Goal: Complete application form: Complete application form

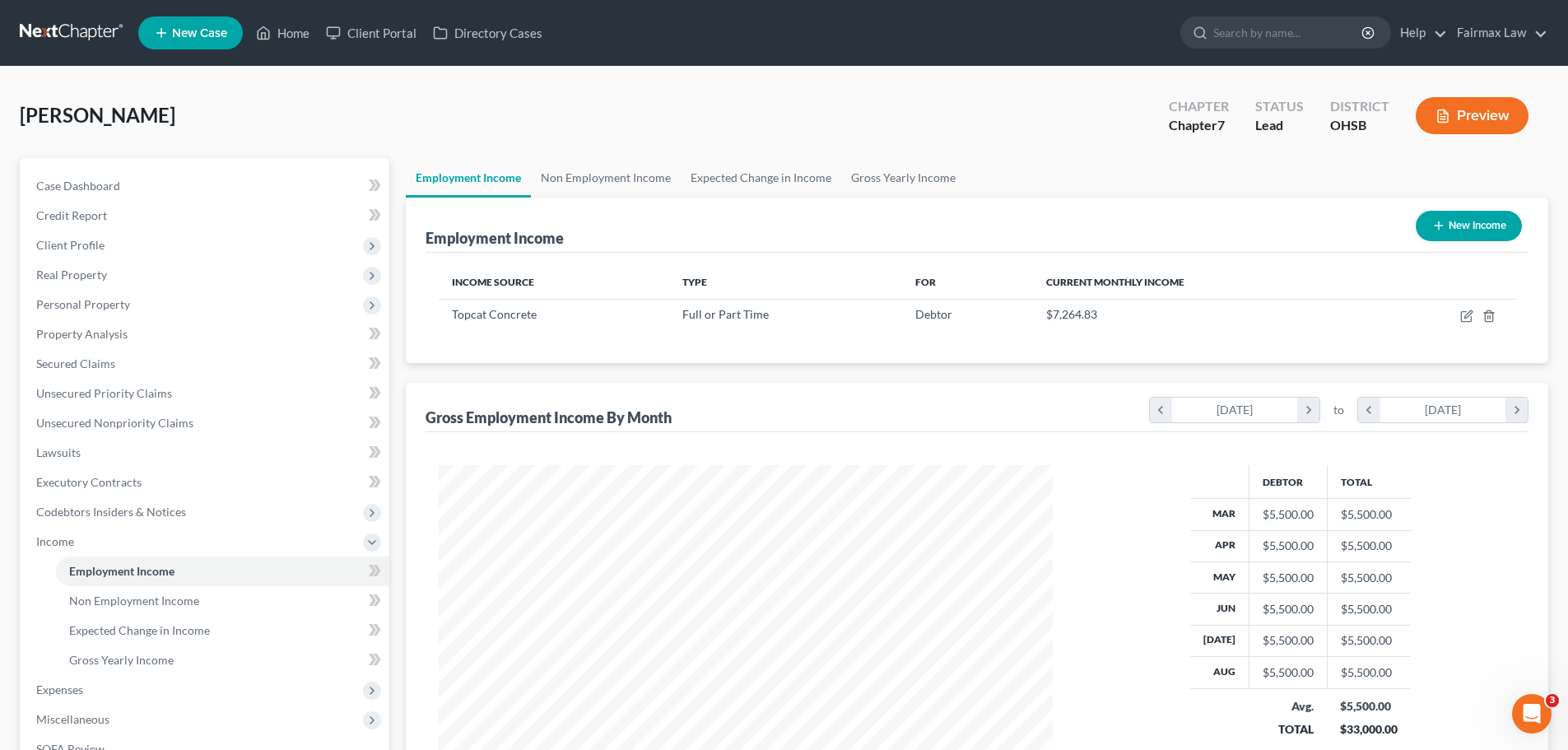
scroll to position [307, 647]
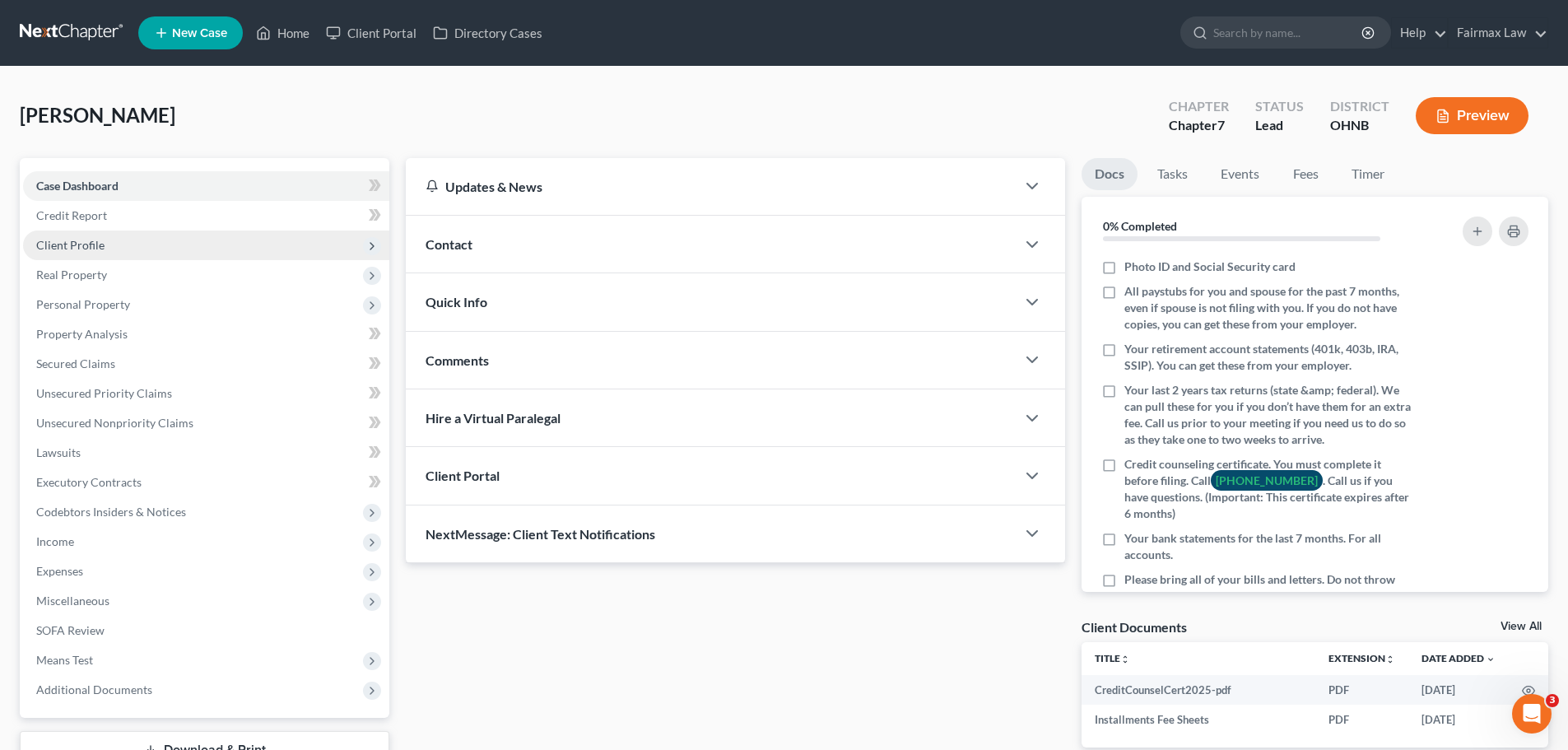
click at [90, 249] on span "Client Profile" at bounding box center [70, 245] width 69 height 14
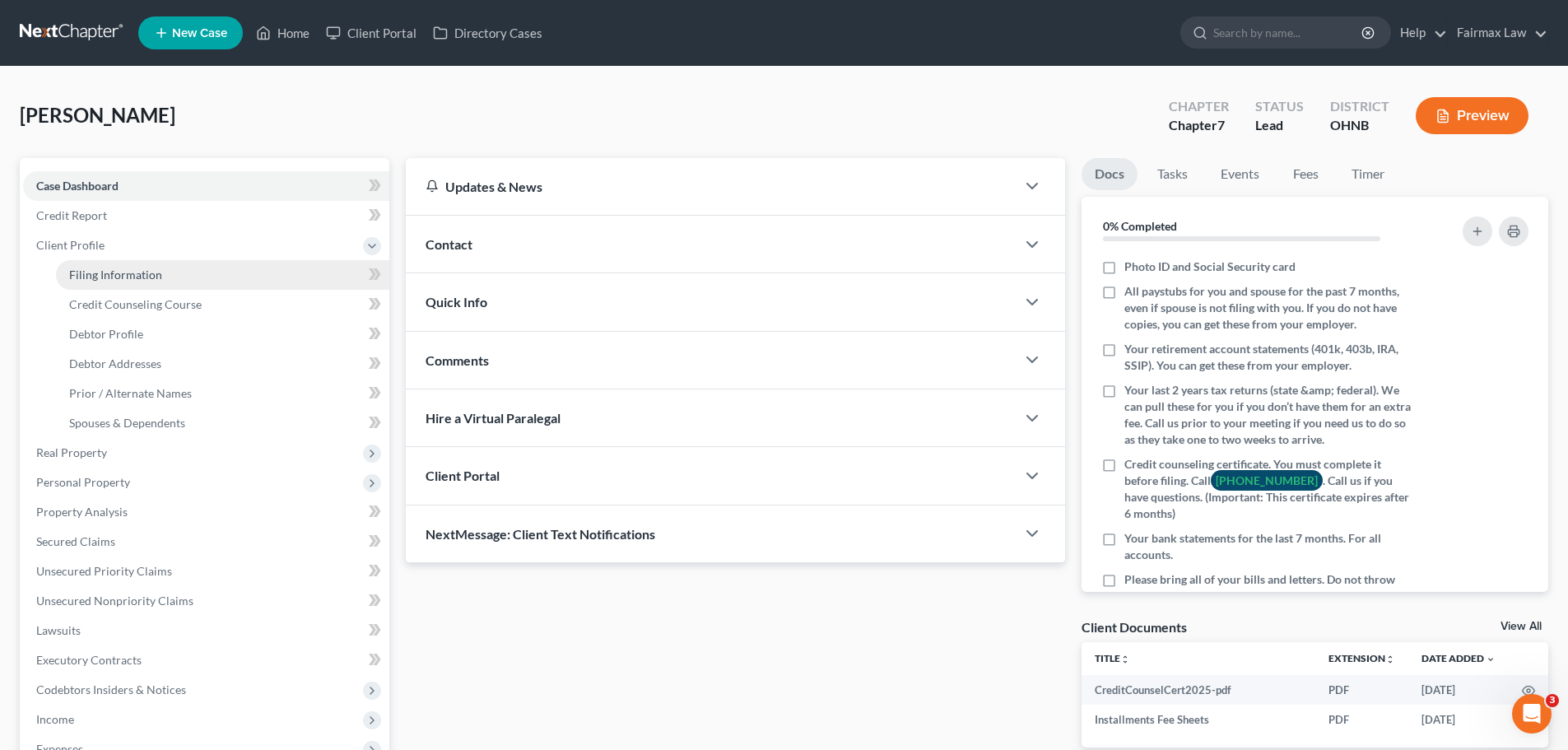
click at [155, 272] on span "Filing Information" at bounding box center [116, 275] width 93 height 14
select select "1"
select select "0"
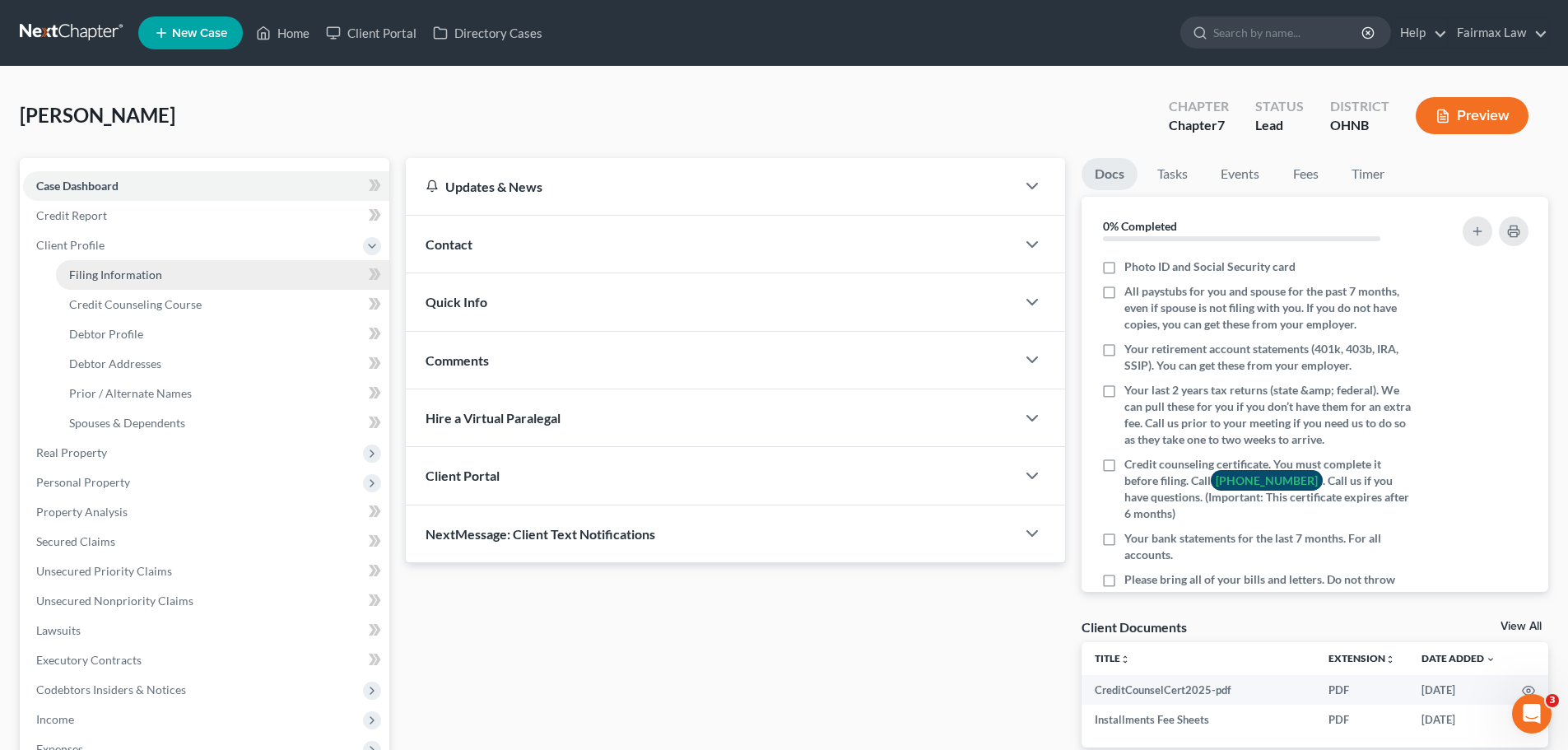
select select "36"
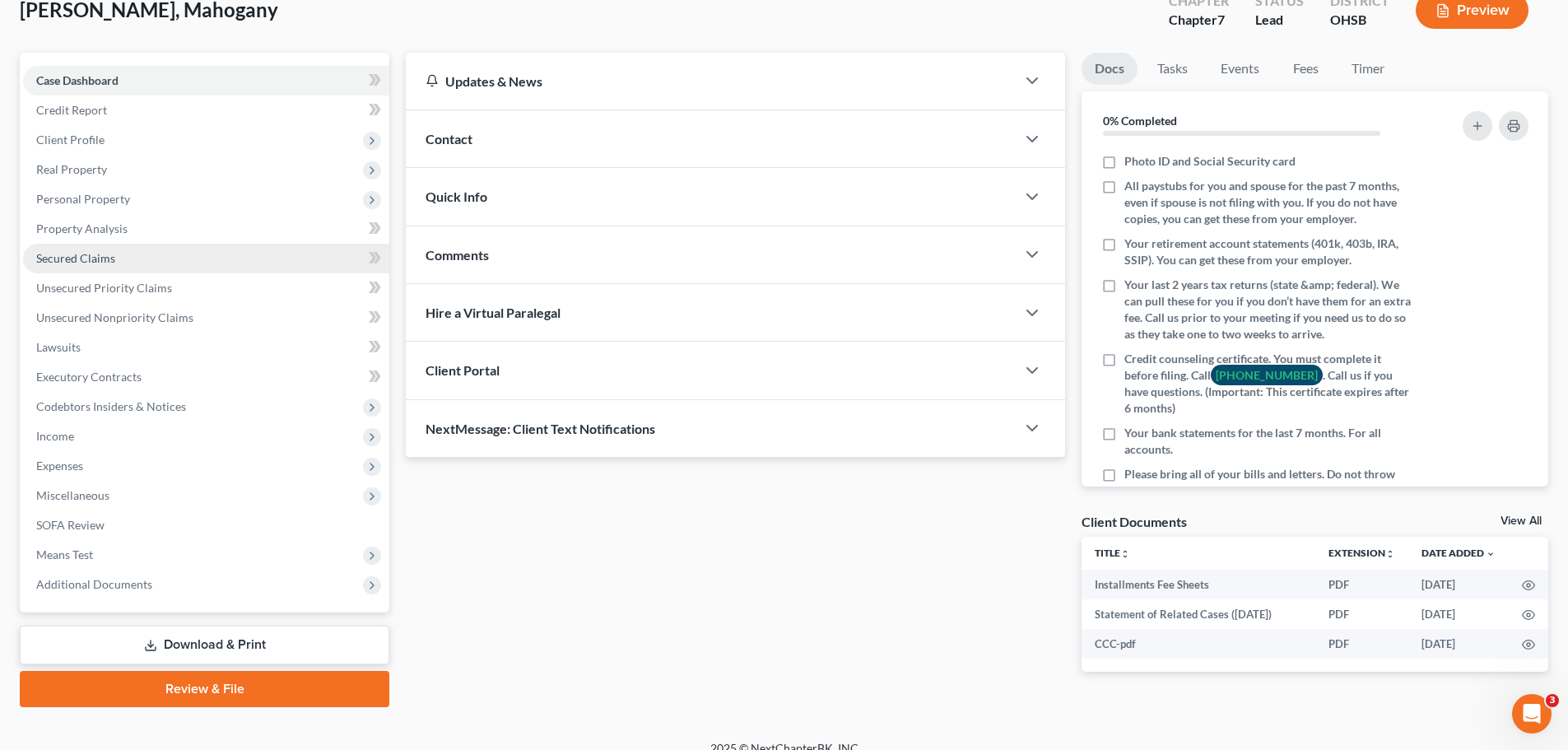
scroll to position [125, 0]
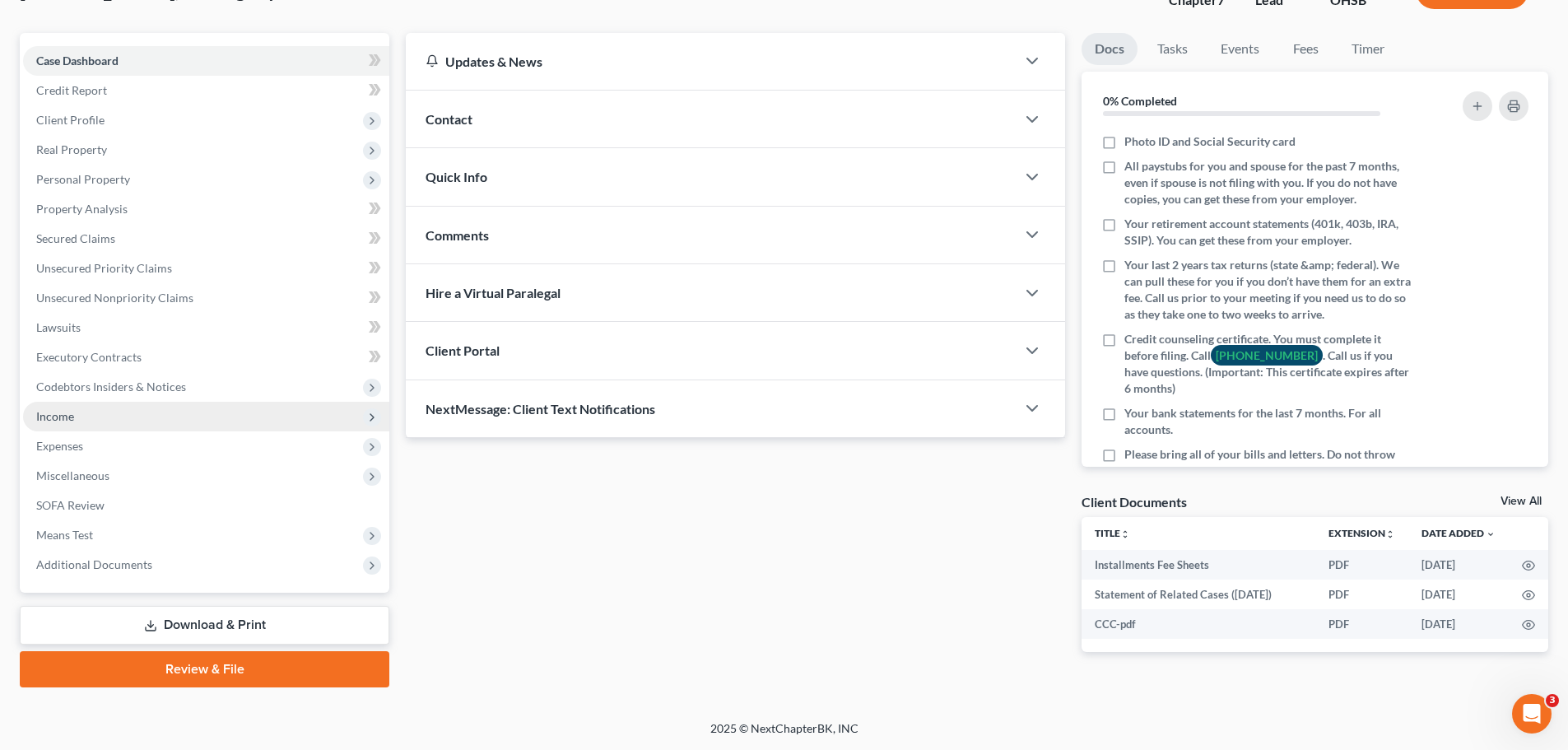
click at [58, 415] on span "Income" at bounding box center [56, 416] width 38 height 14
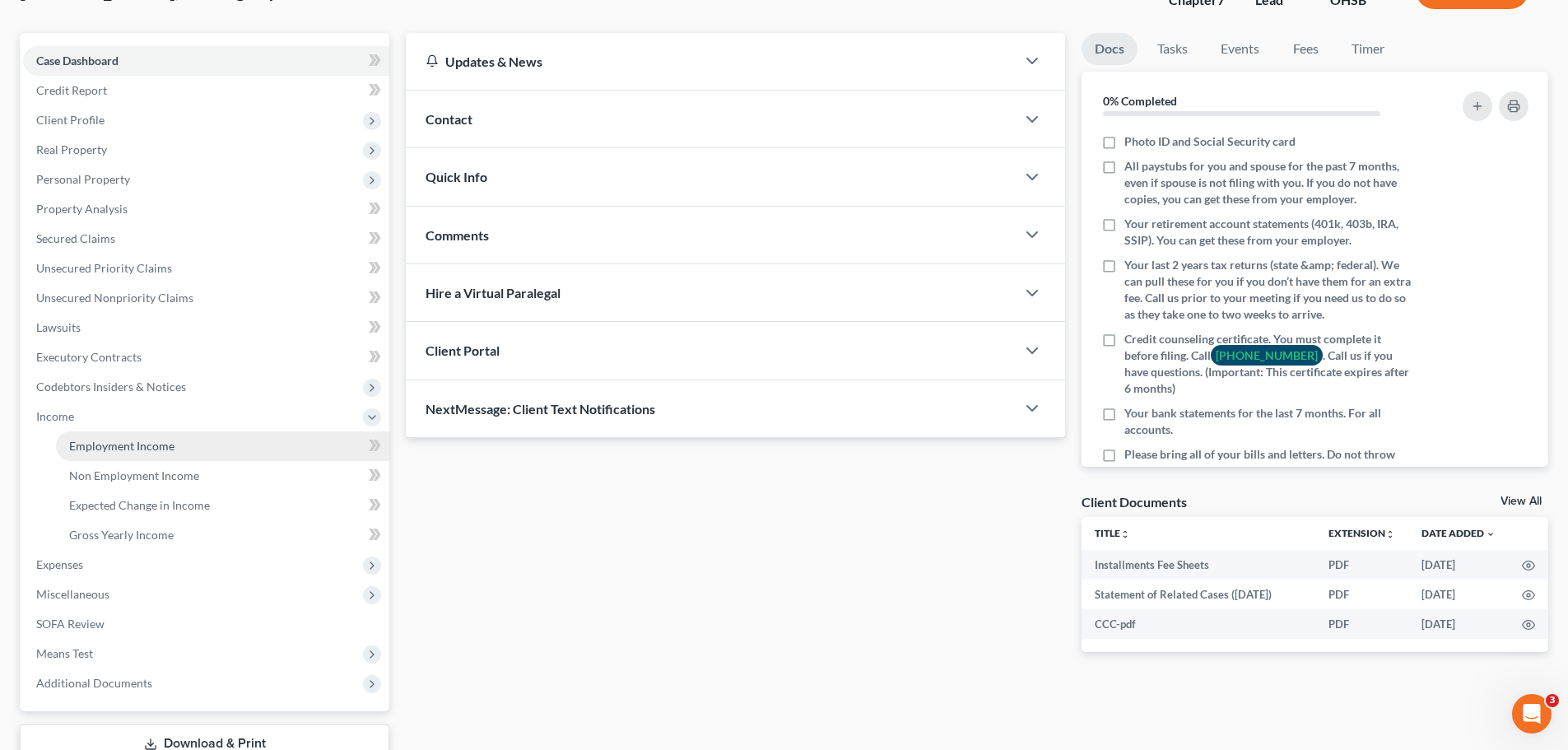
click at [84, 437] on link "Employment Income" at bounding box center [222, 446] width 334 height 30
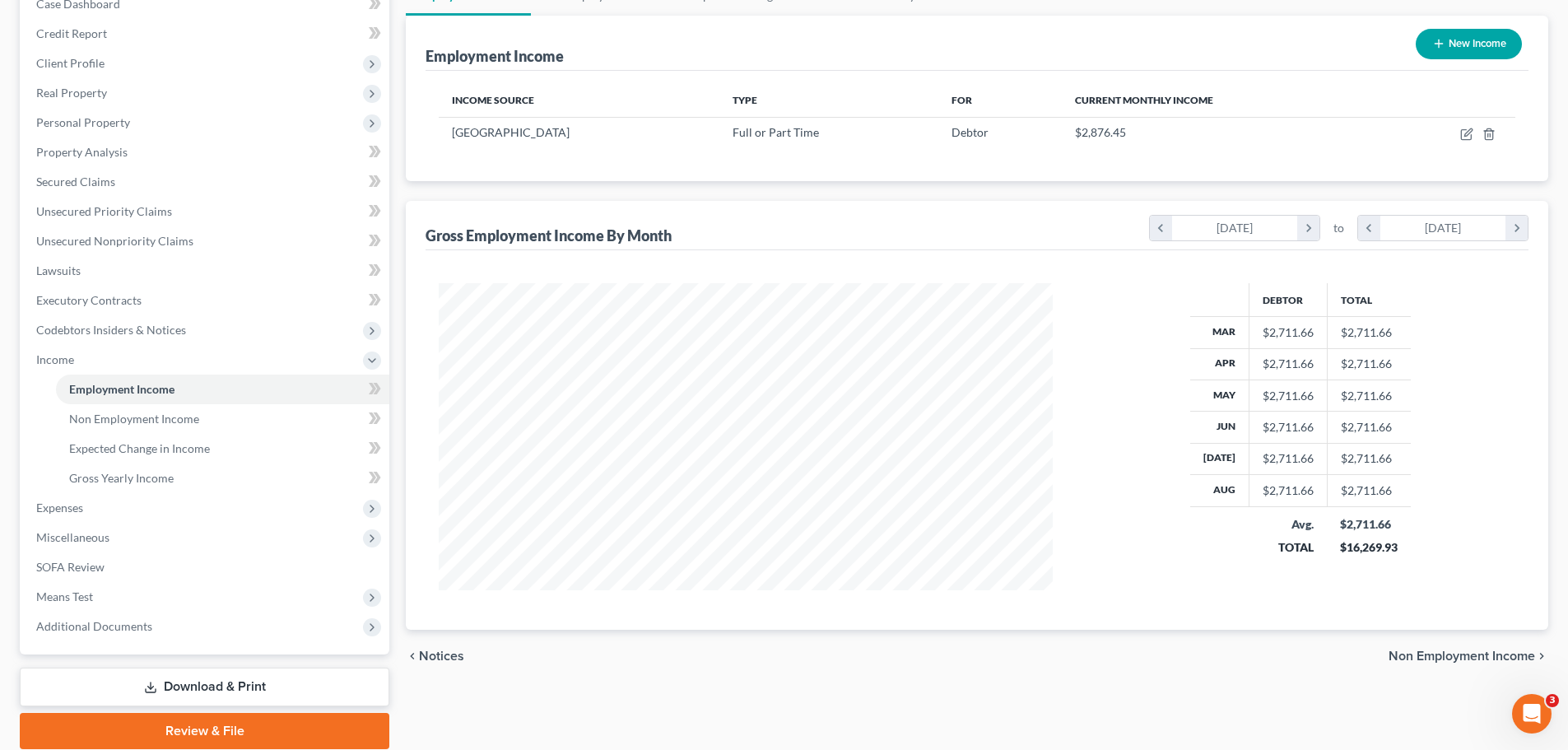
scroll to position [243, 0]
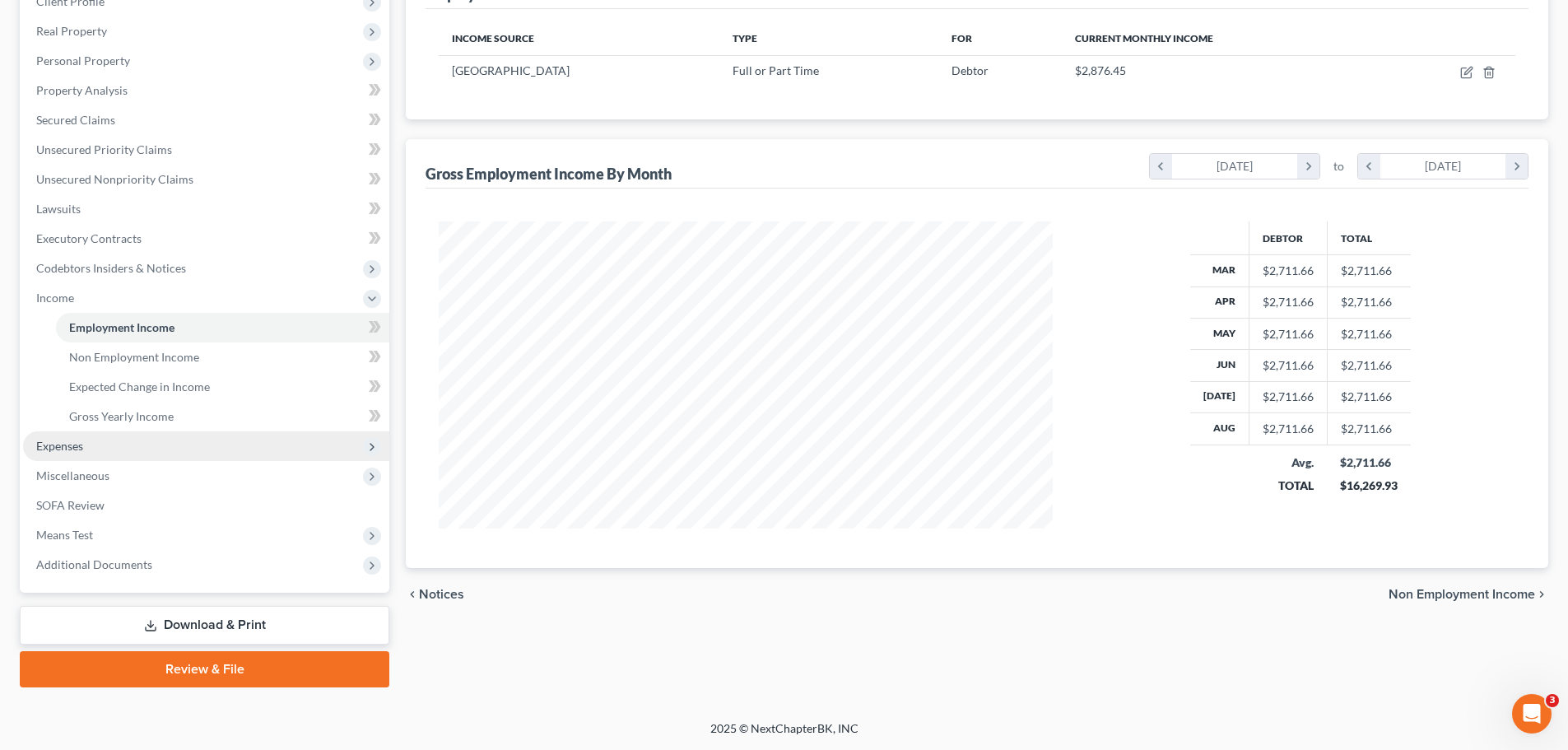
click at [126, 443] on span "Expenses" at bounding box center [207, 446] width 367 height 30
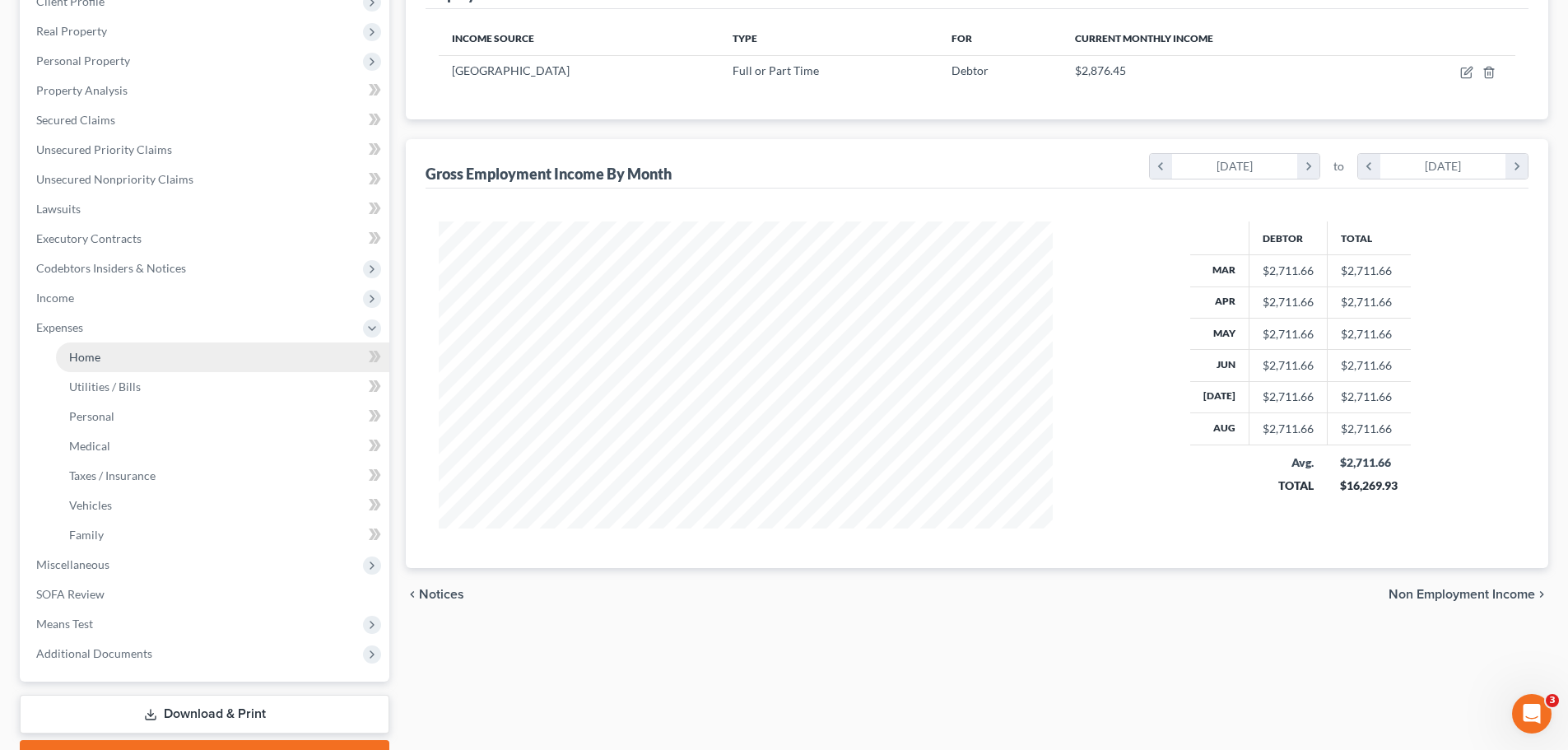
click at [109, 362] on link "Home" at bounding box center [222, 357] width 334 height 30
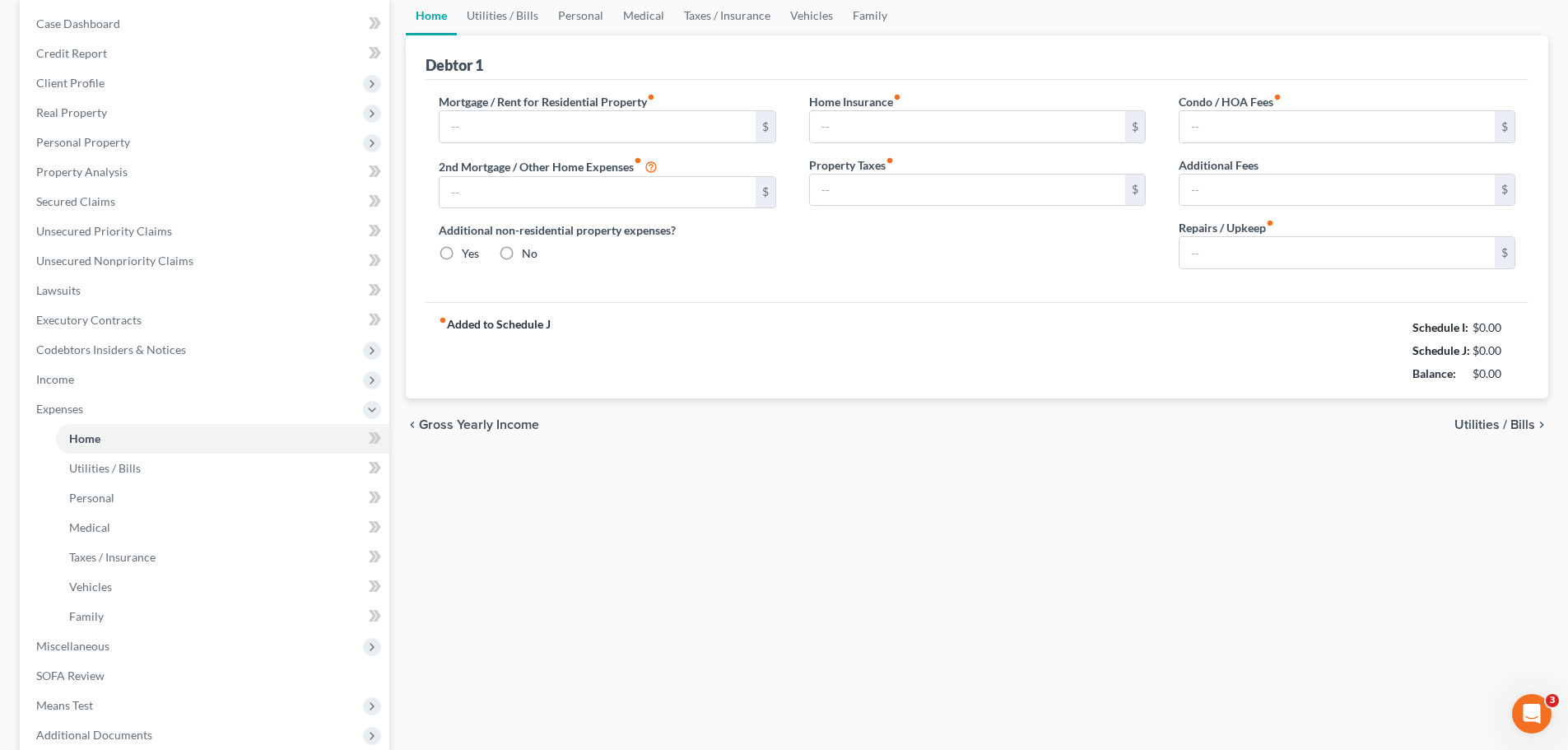
type input "600.00"
type input "0.00"
radio input "true"
type input "0.00"
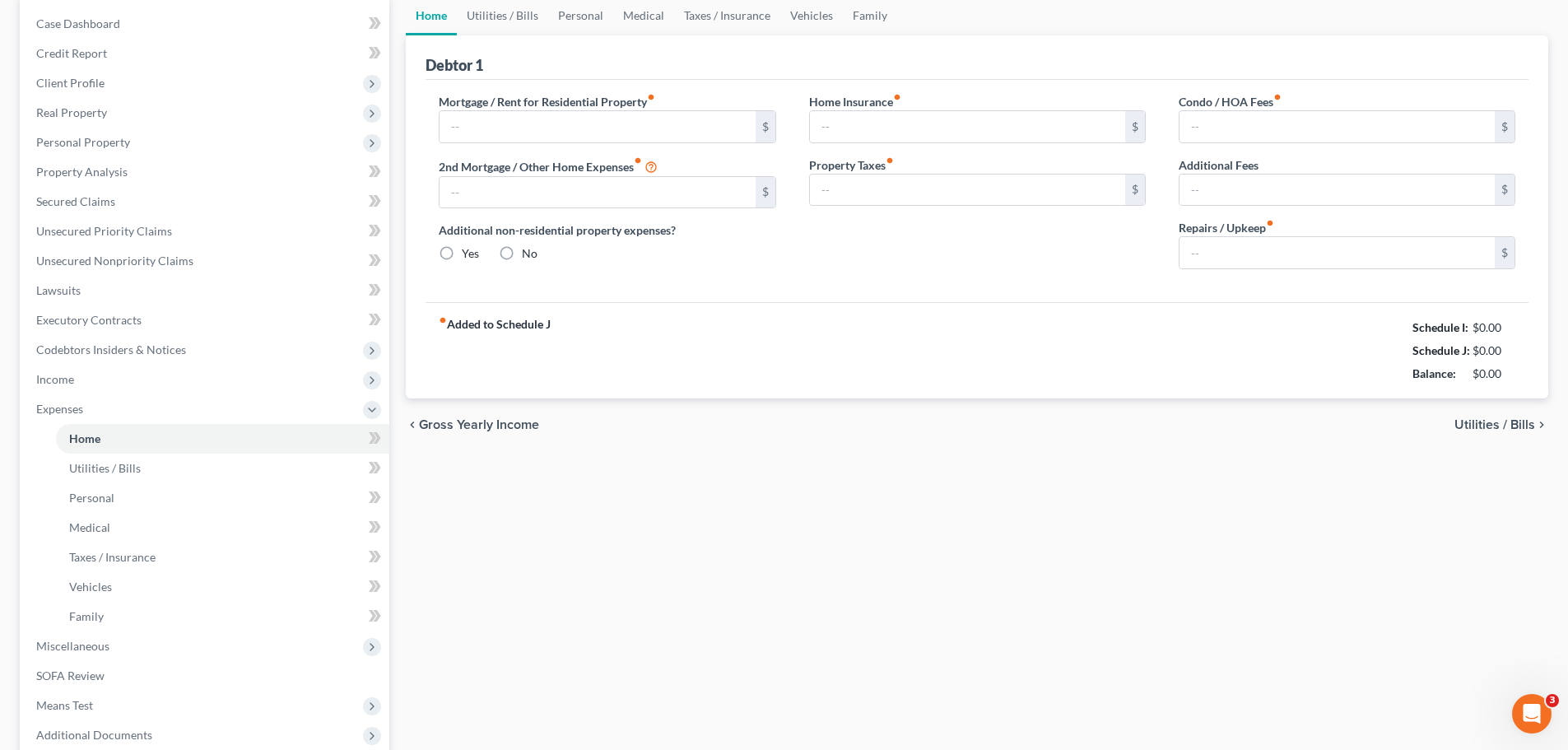
type input "0.00"
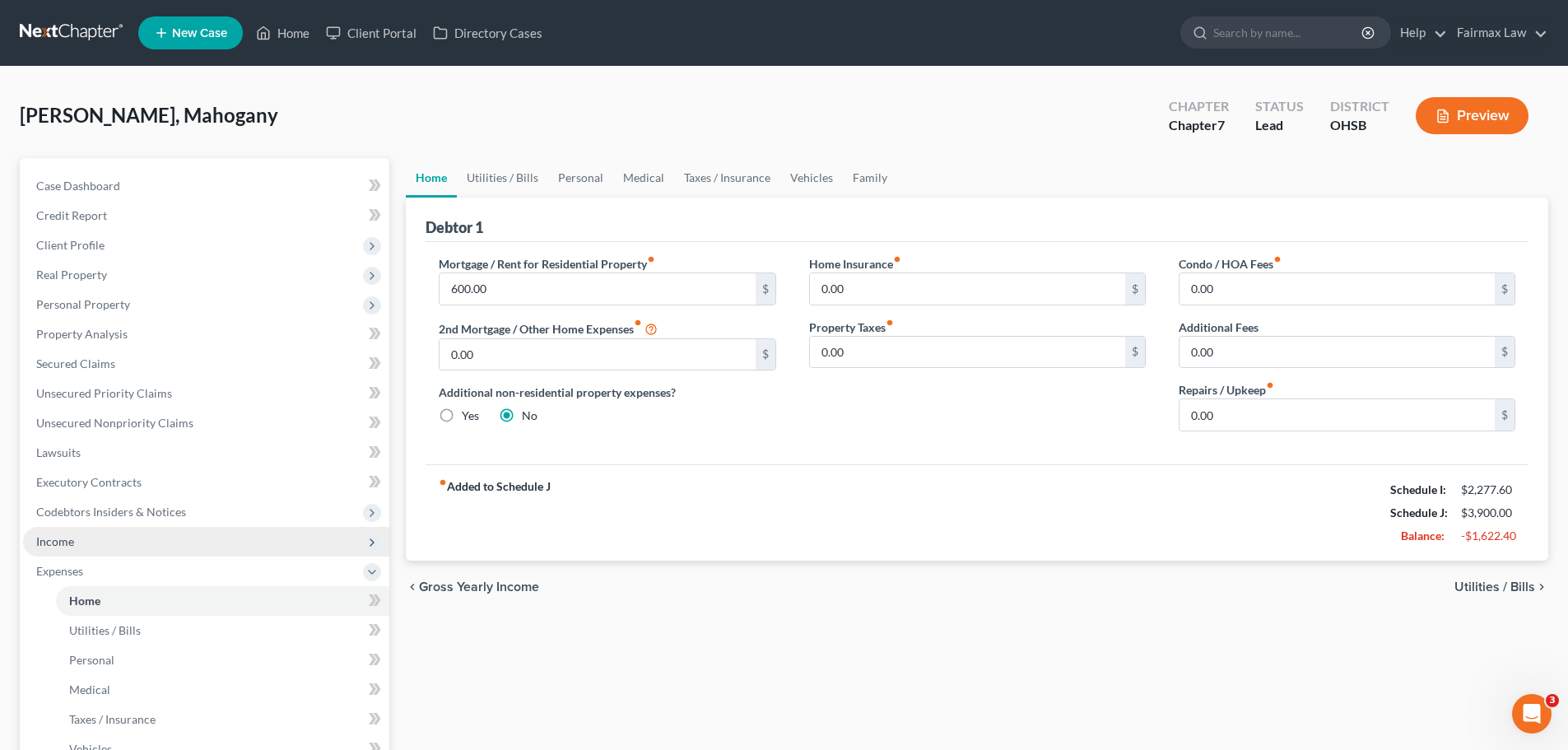
click at [56, 533] on span "Income" at bounding box center [207, 541] width 367 height 30
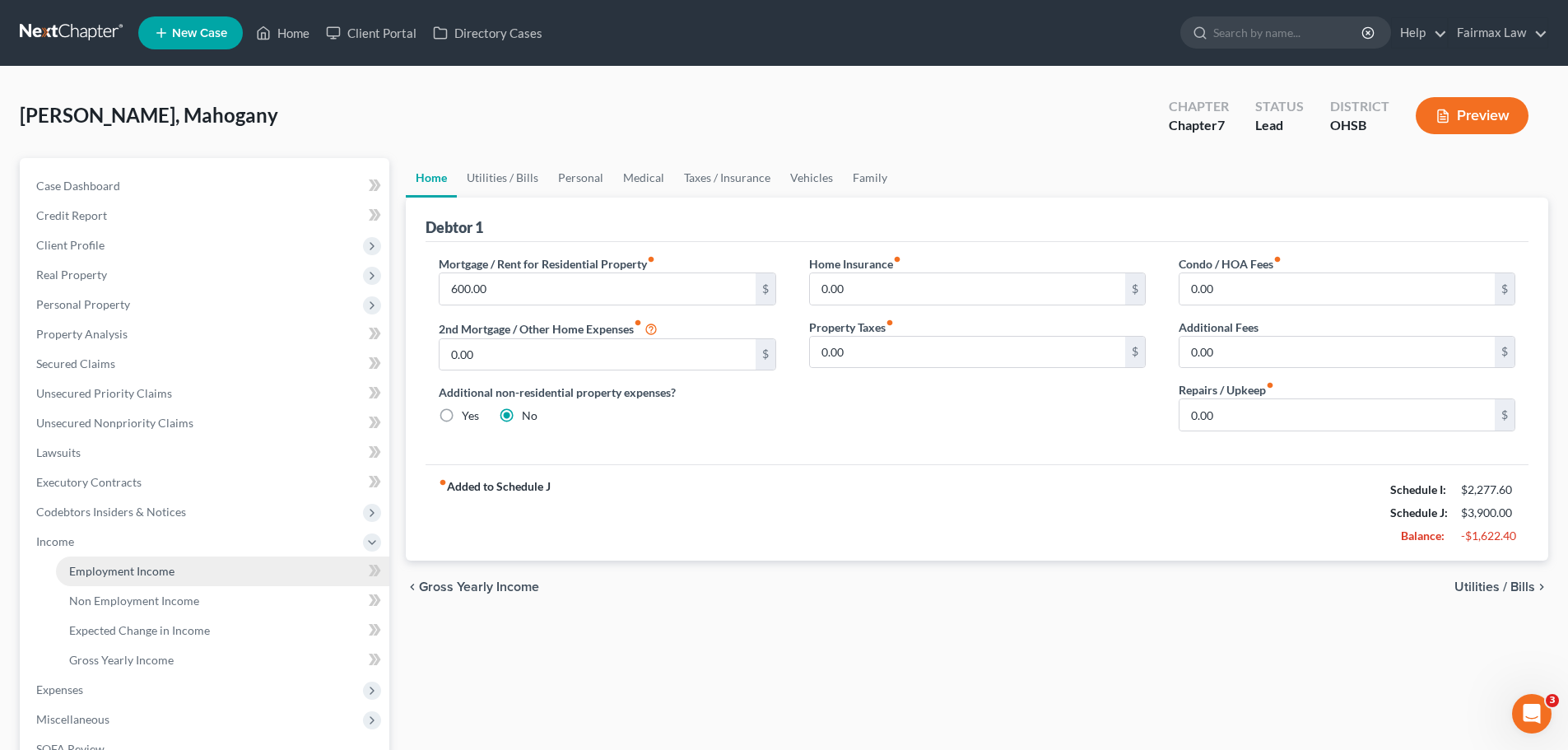
click at [91, 558] on link "Employment Income" at bounding box center [222, 571] width 334 height 30
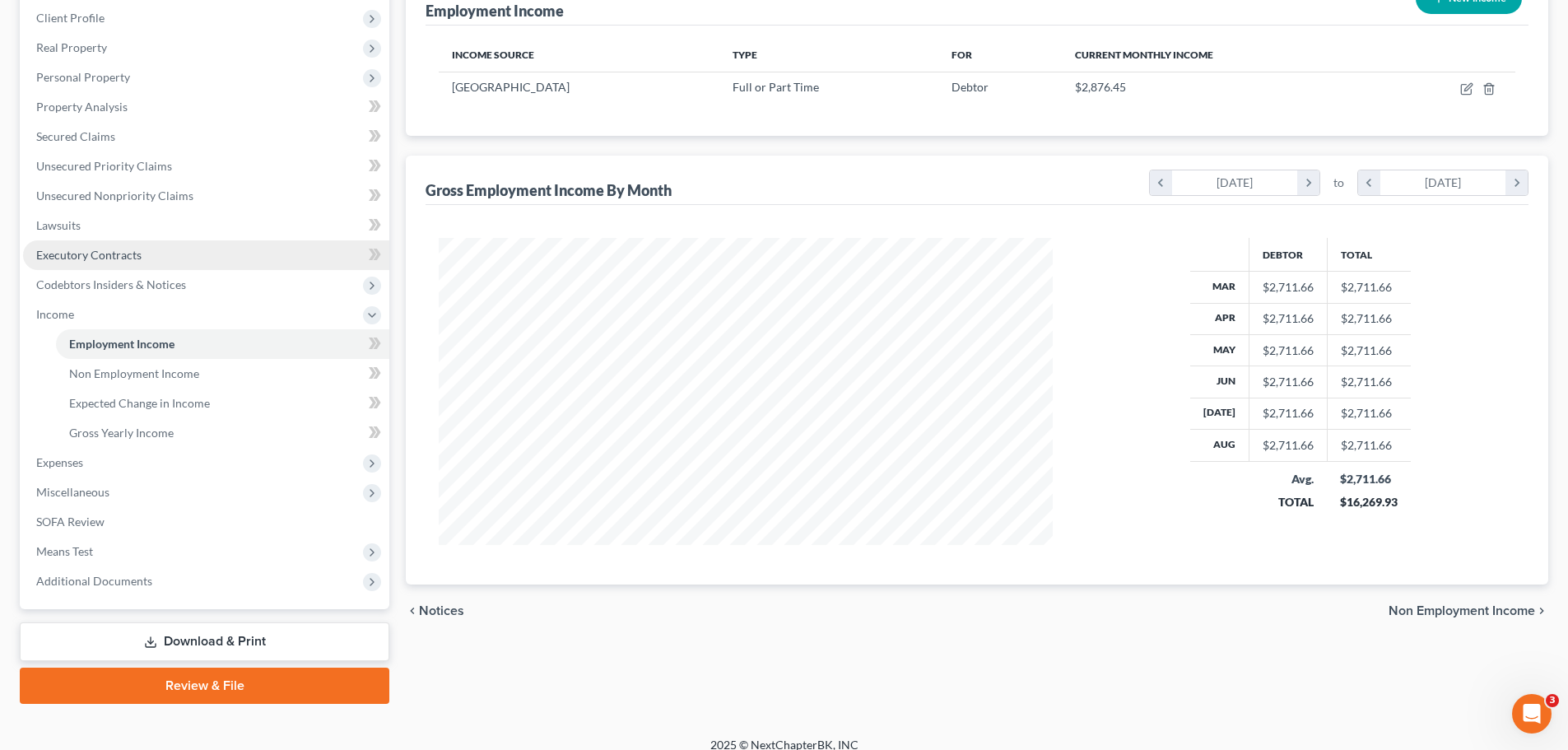
scroll to position [243, 0]
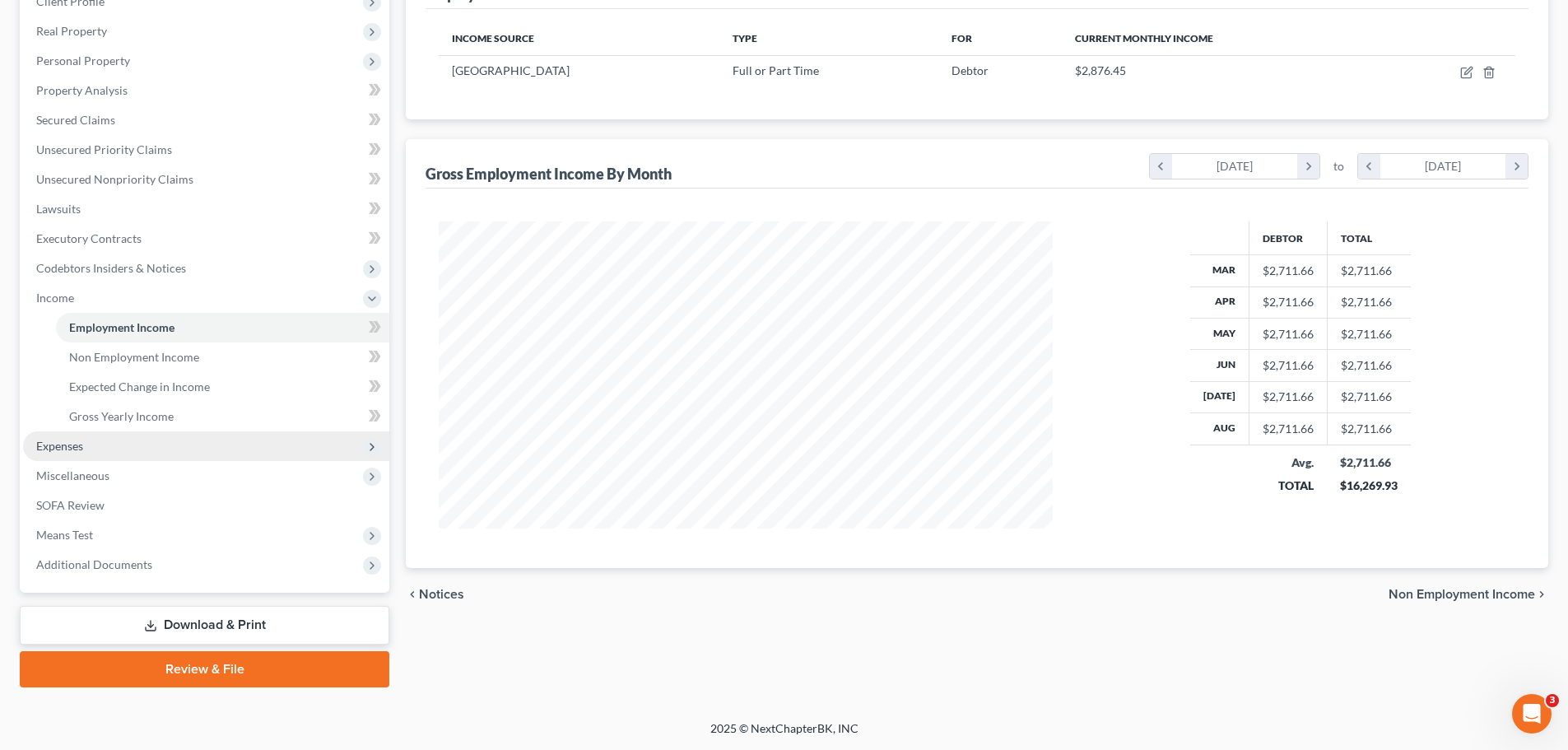
click at [160, 432] on span "Expenses" at bounding box center [207, 446] width 367 height 30
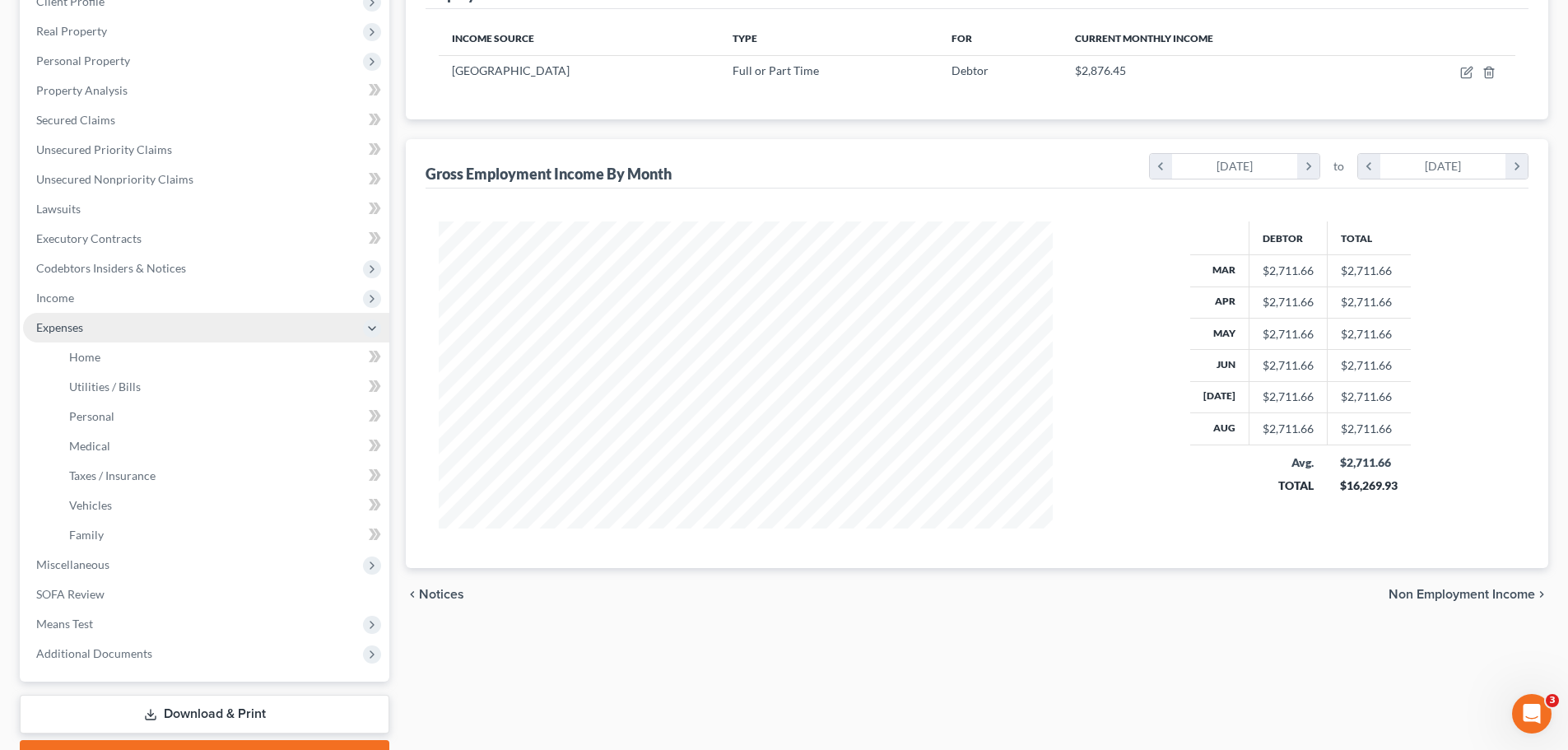
click at [76, 340] on span "Expenses" at bounding box center [207, 328] width 367 height 30
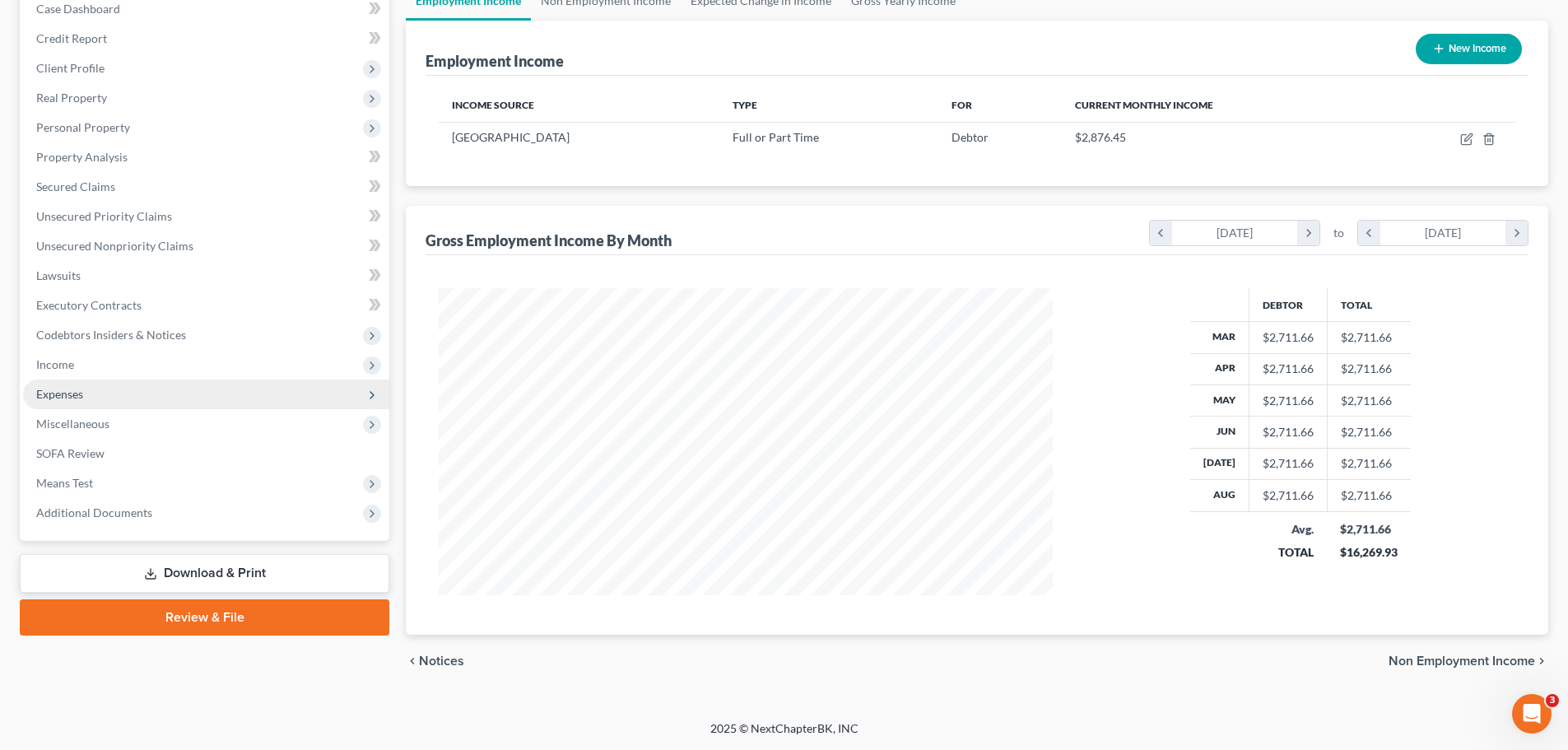
scroll to position [177, 0]
click at [63, 394] on span "Expenses" at bounding box center [60, 394] width 47 height 14
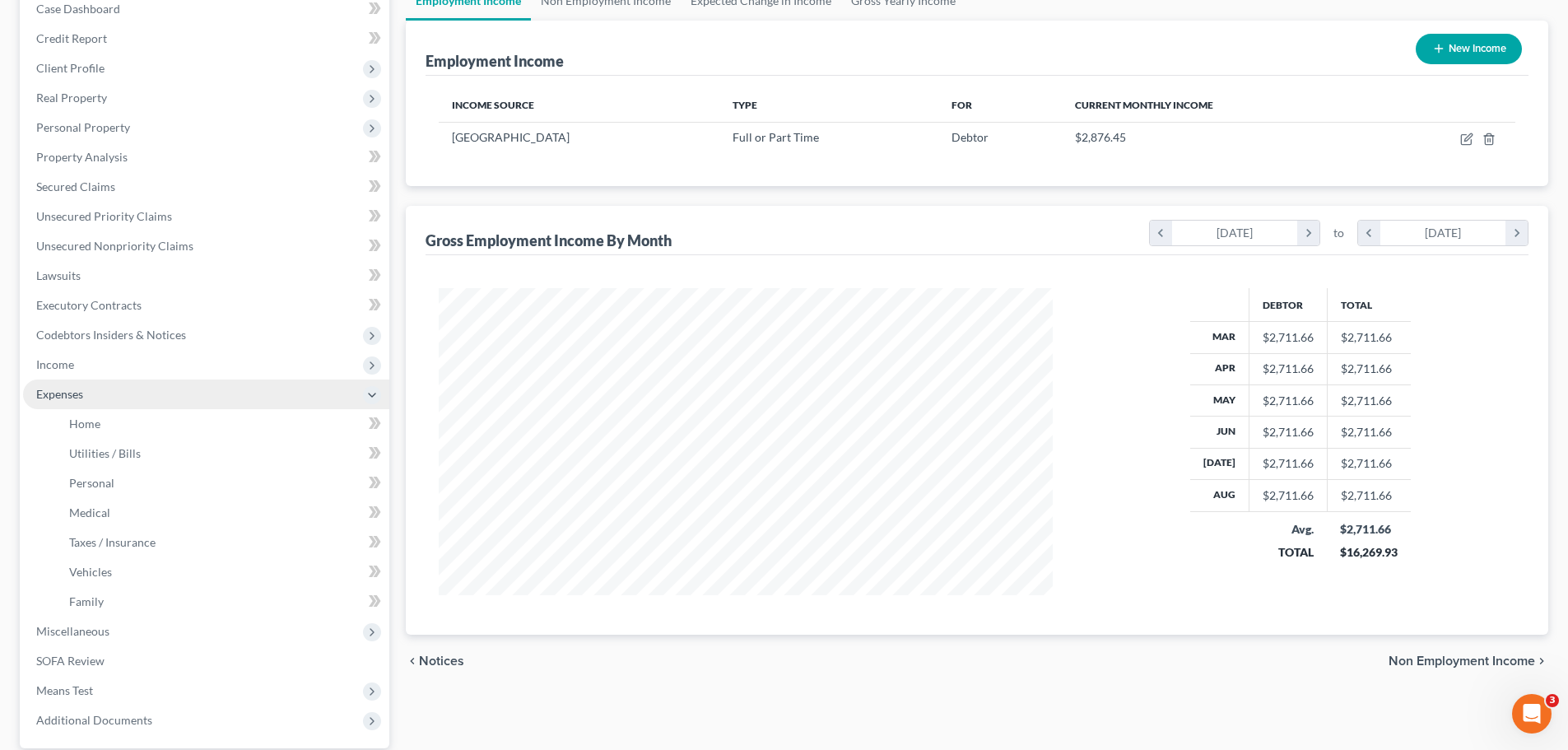
scroll to position [243, 0]
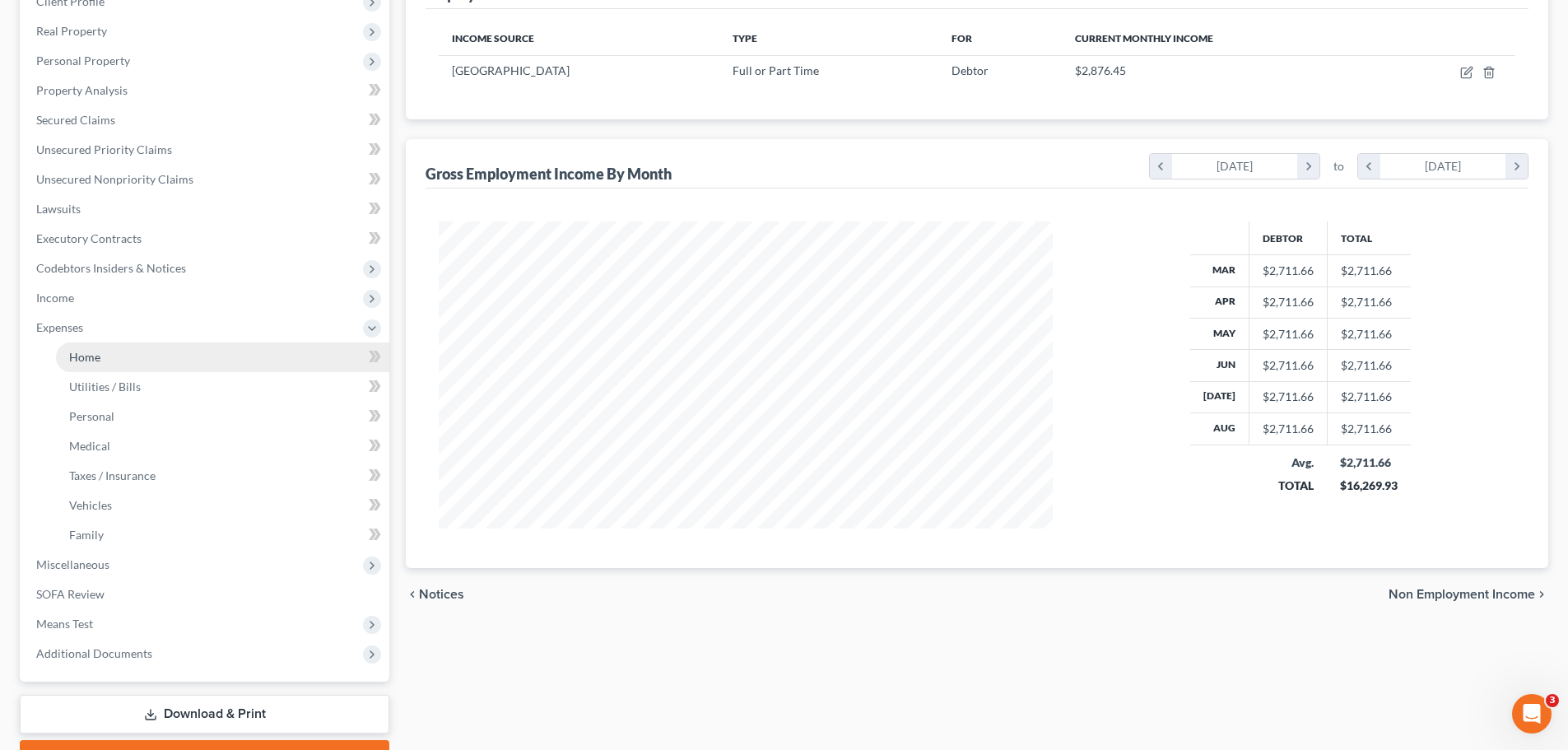
click at [74, 348] on link "Home" at bounding box center [222, 357] width 334 height 30
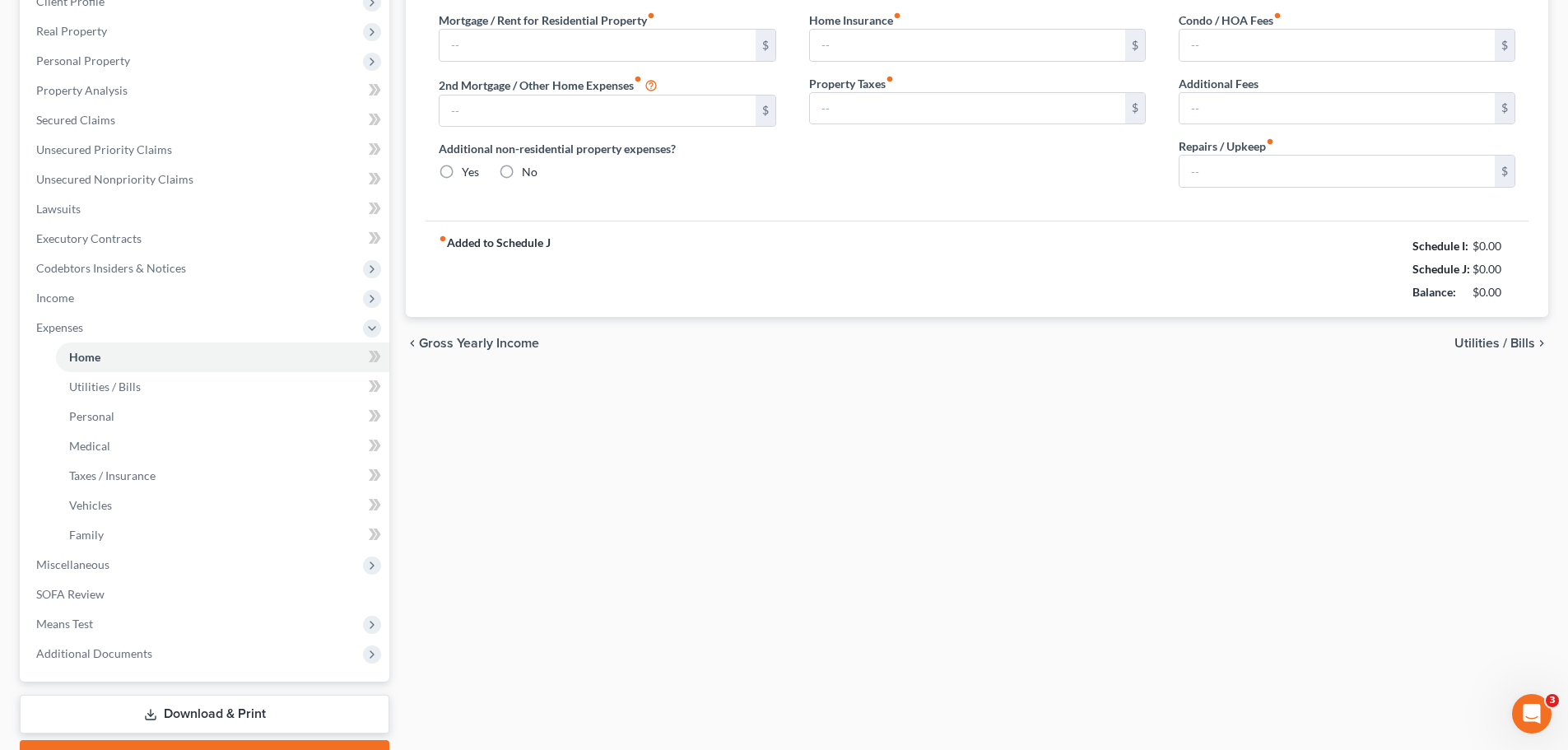
scroll to position [159, 0]
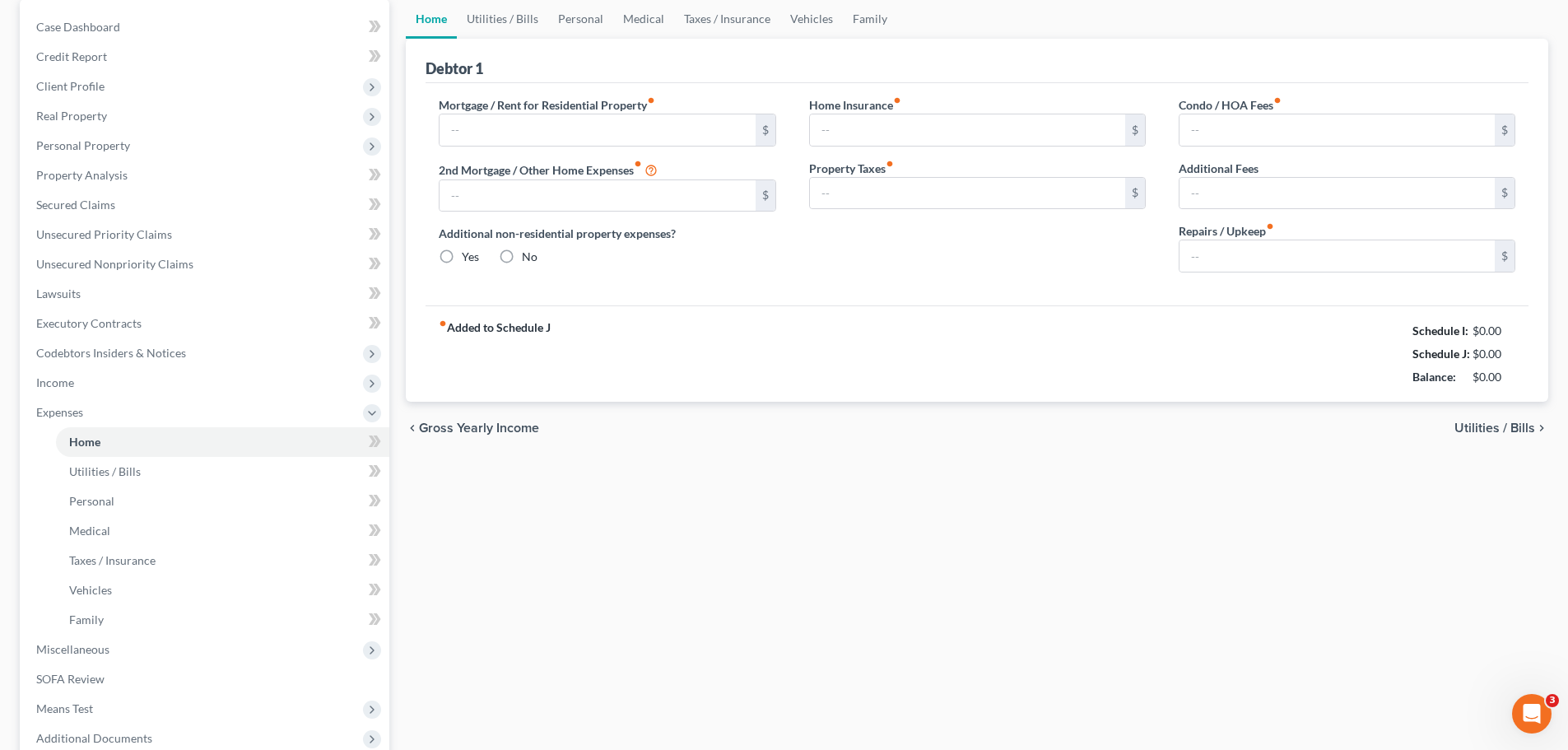
type input "600.00"
type input "0.00"
radio input "true"
type input "0.00"
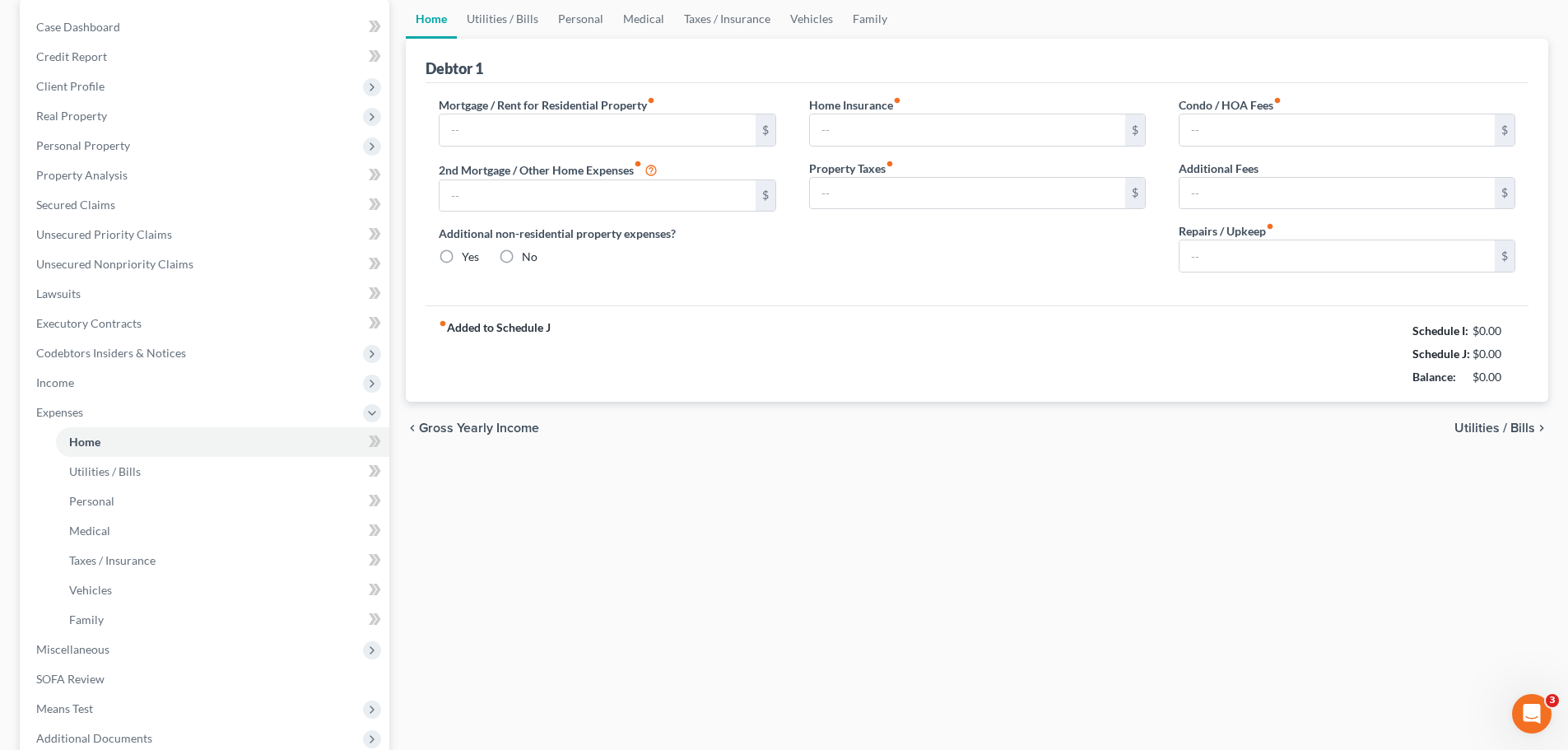
type input "0.00"
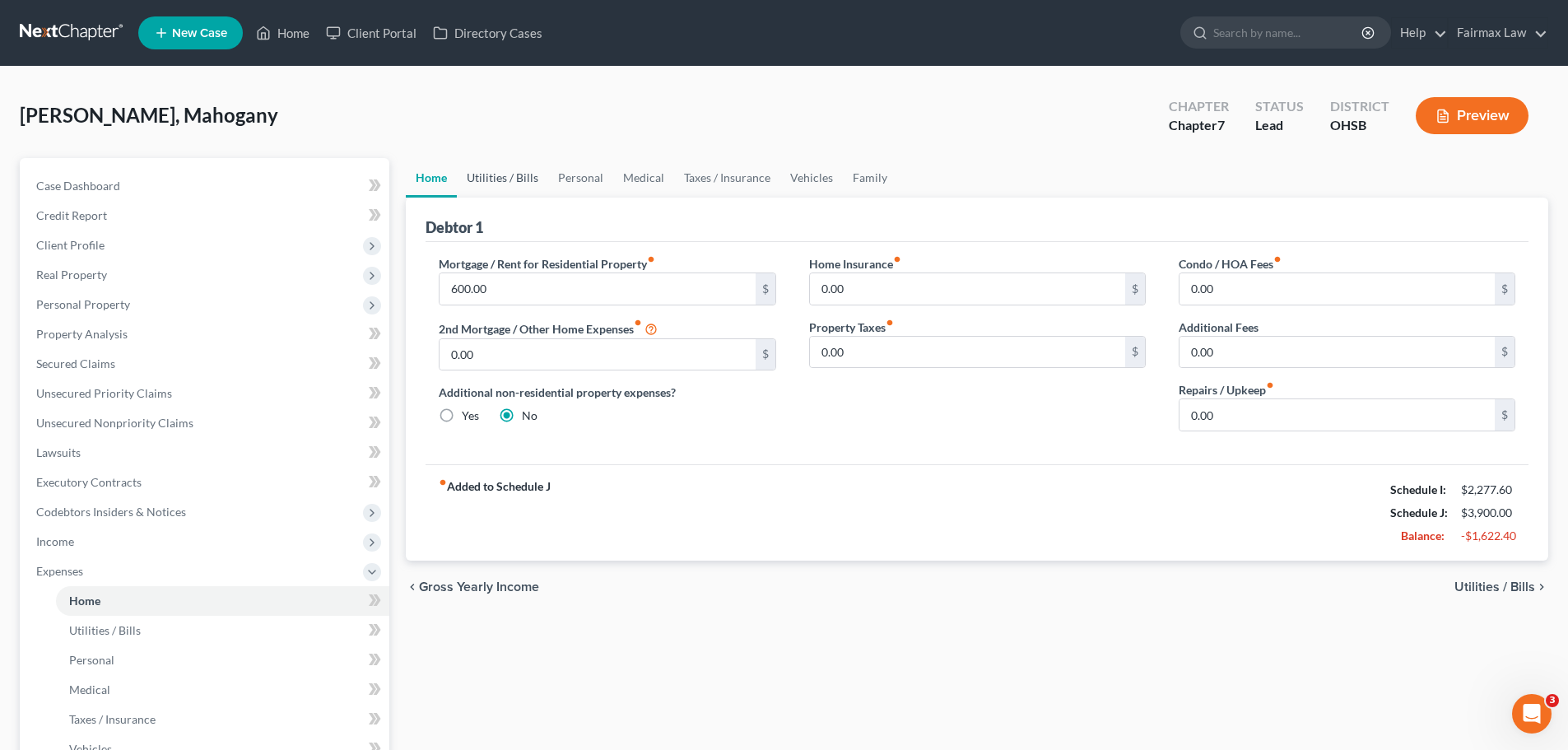
click at [513, 180] on link "Utilities / Bills" at bounding box center [502, 177] width 91 height 39
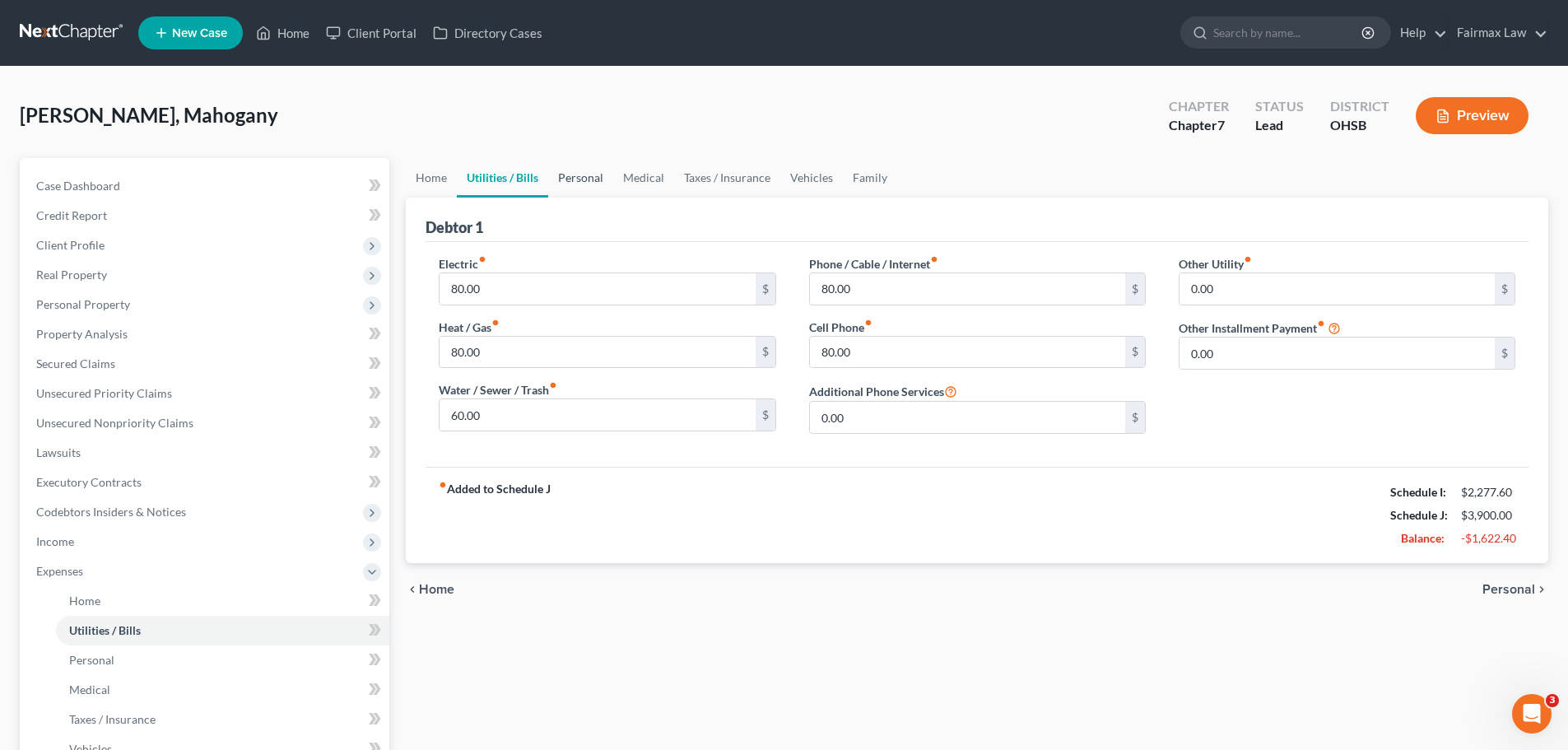
click at [598, 164] on link "Personal" at bounding box center [580, 177] width 65 height 39
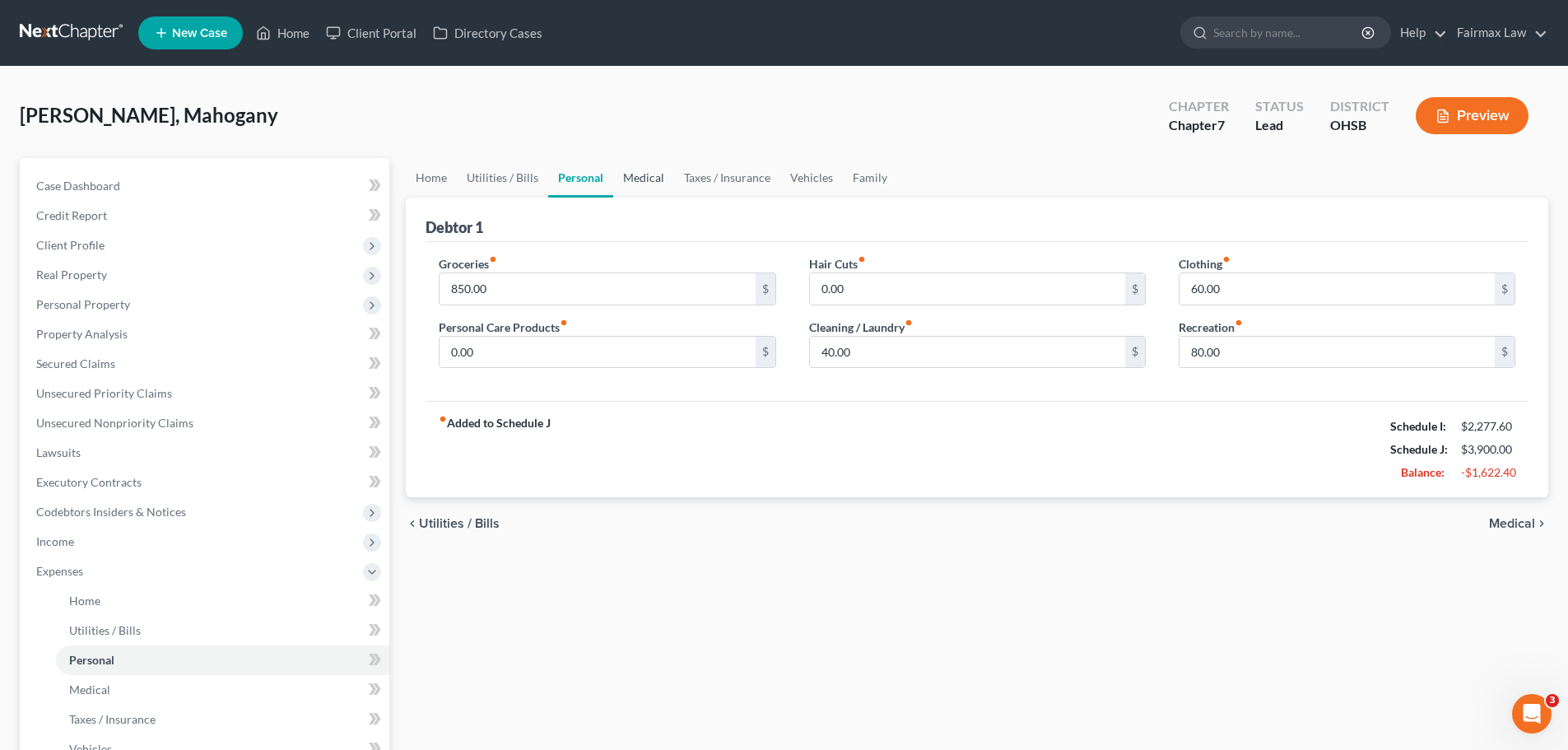
click at [642, 171] on link "Medical" at bounding box center [644, 177] width 61 height 39
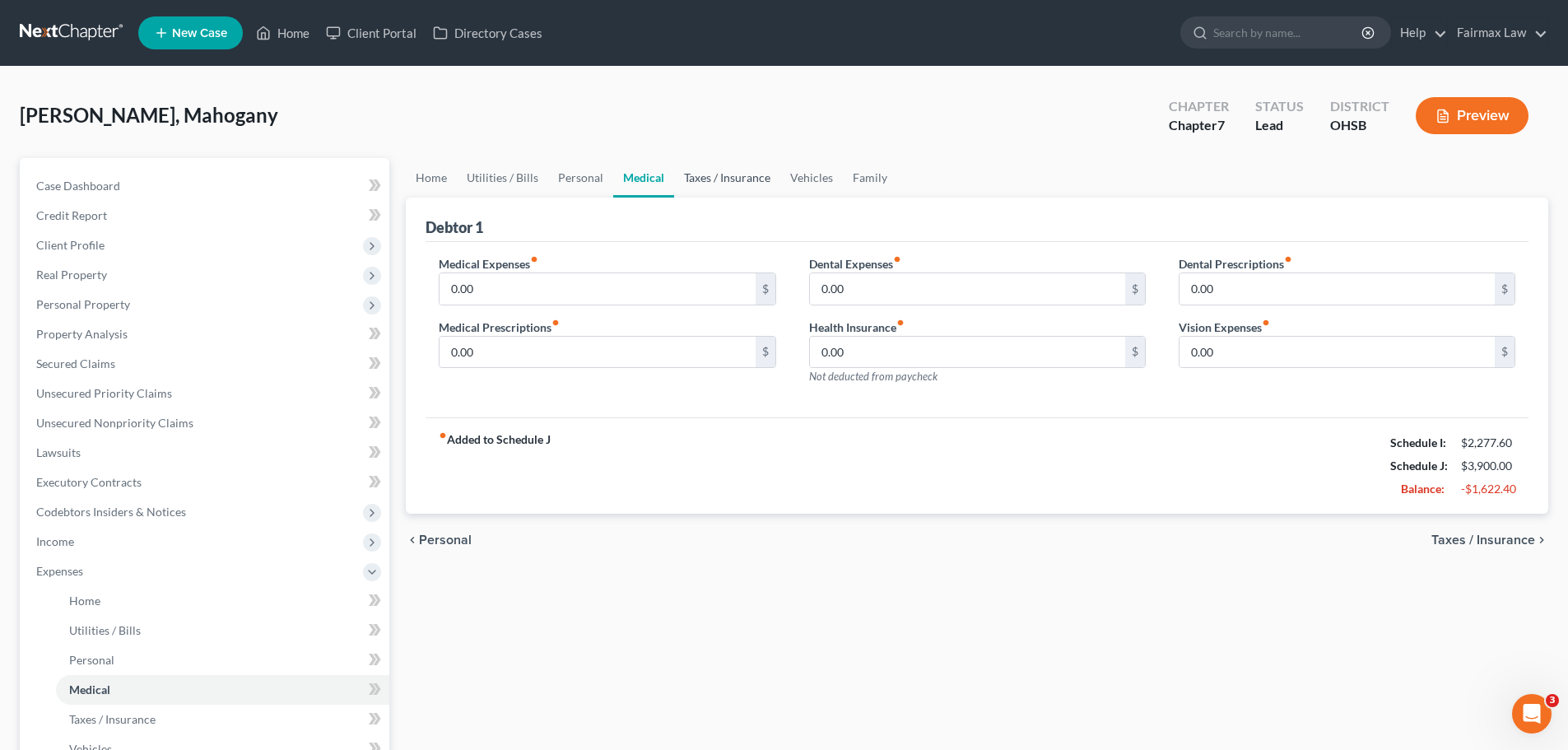
click at [704, 189] on link "Taxes / Insurance" at bounding box center [727, 177] width 106 height 39
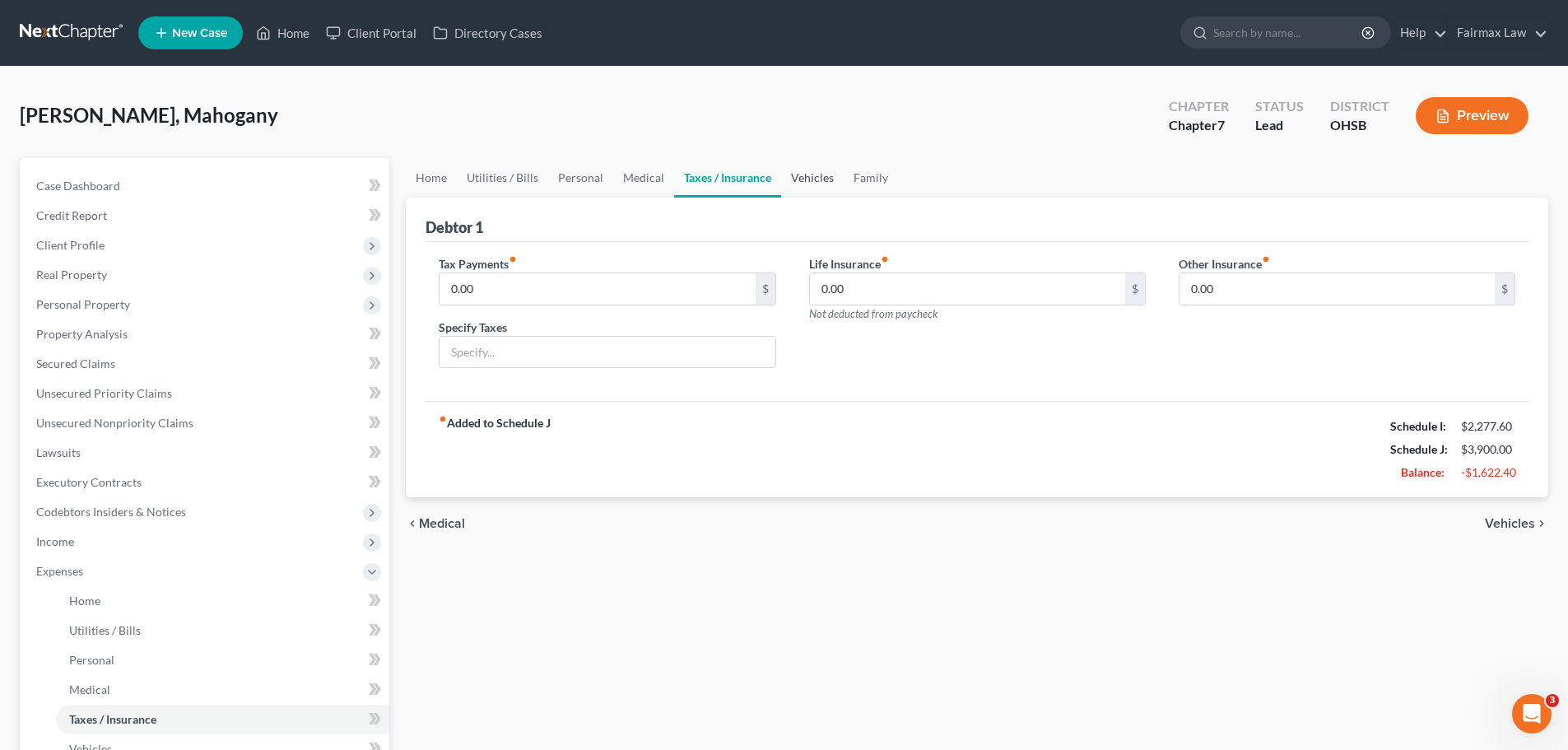
click at [798, 195] on link "Vehicles" at bounding box center [812, 177] width 63 height 39
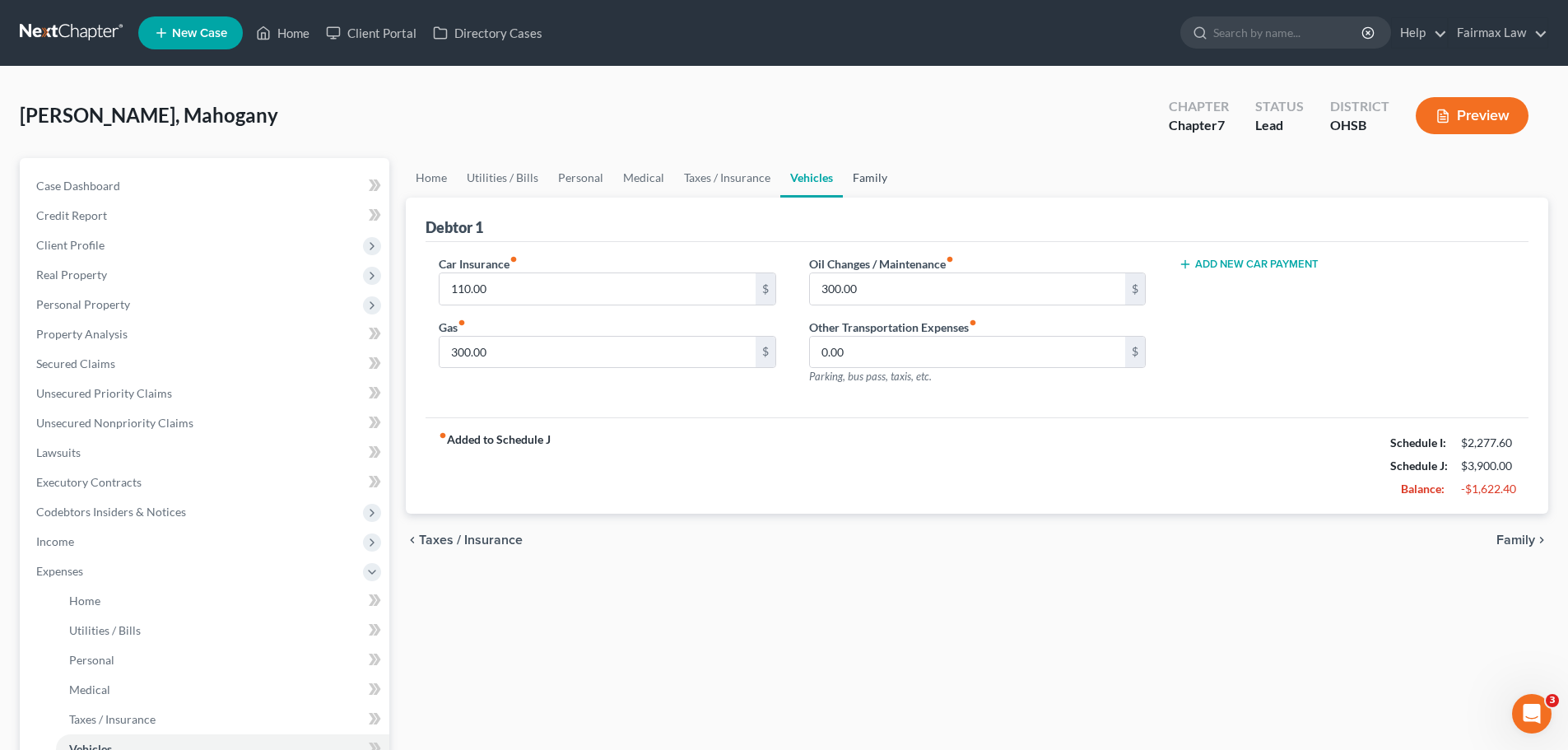
click at [861, 184] on link "Family" at bounding box center [870, 177] width 55 height 39
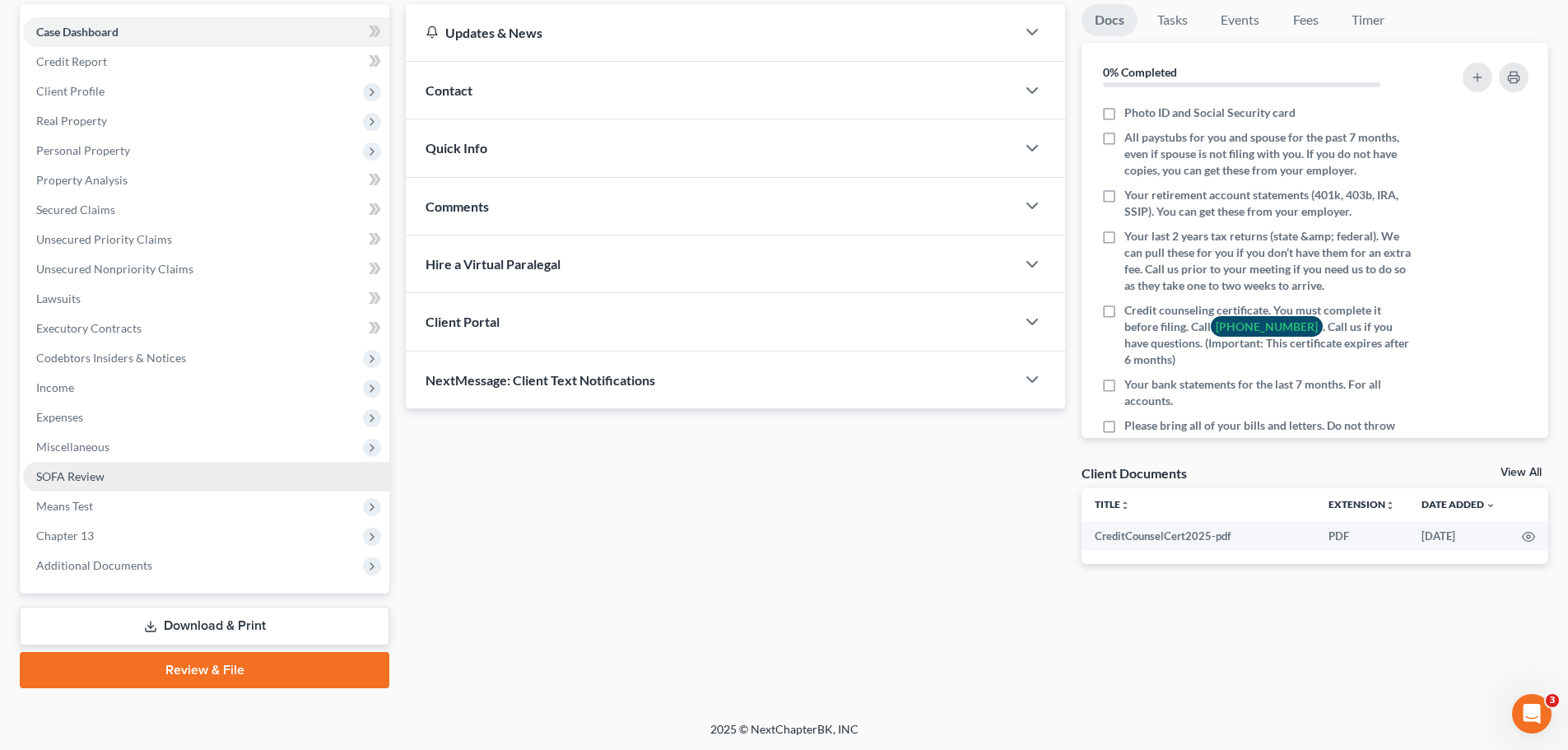
scroll to position [155, 0]
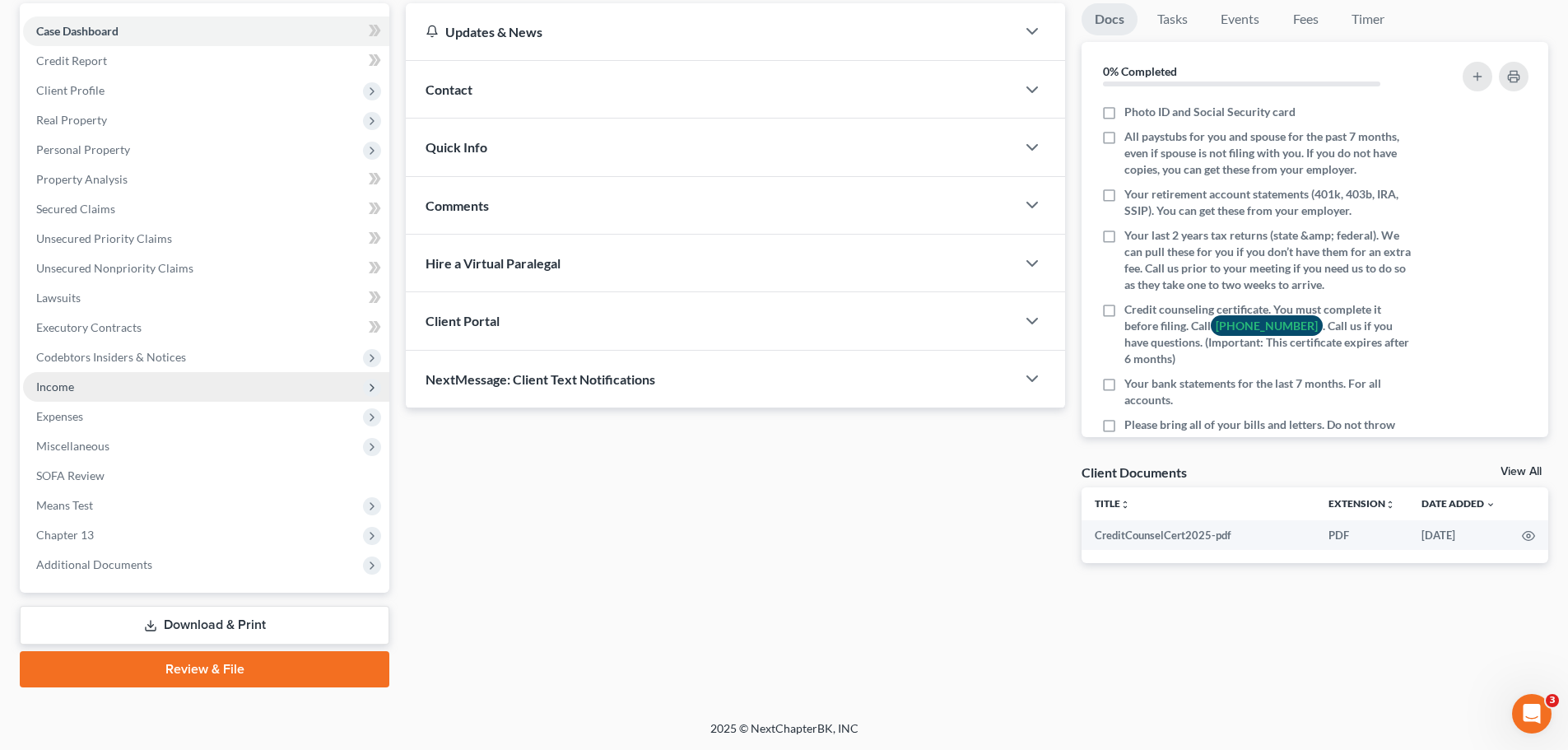
click at [80, 393] on span "Income" at bounding box center [207, 387] width 367 height 30
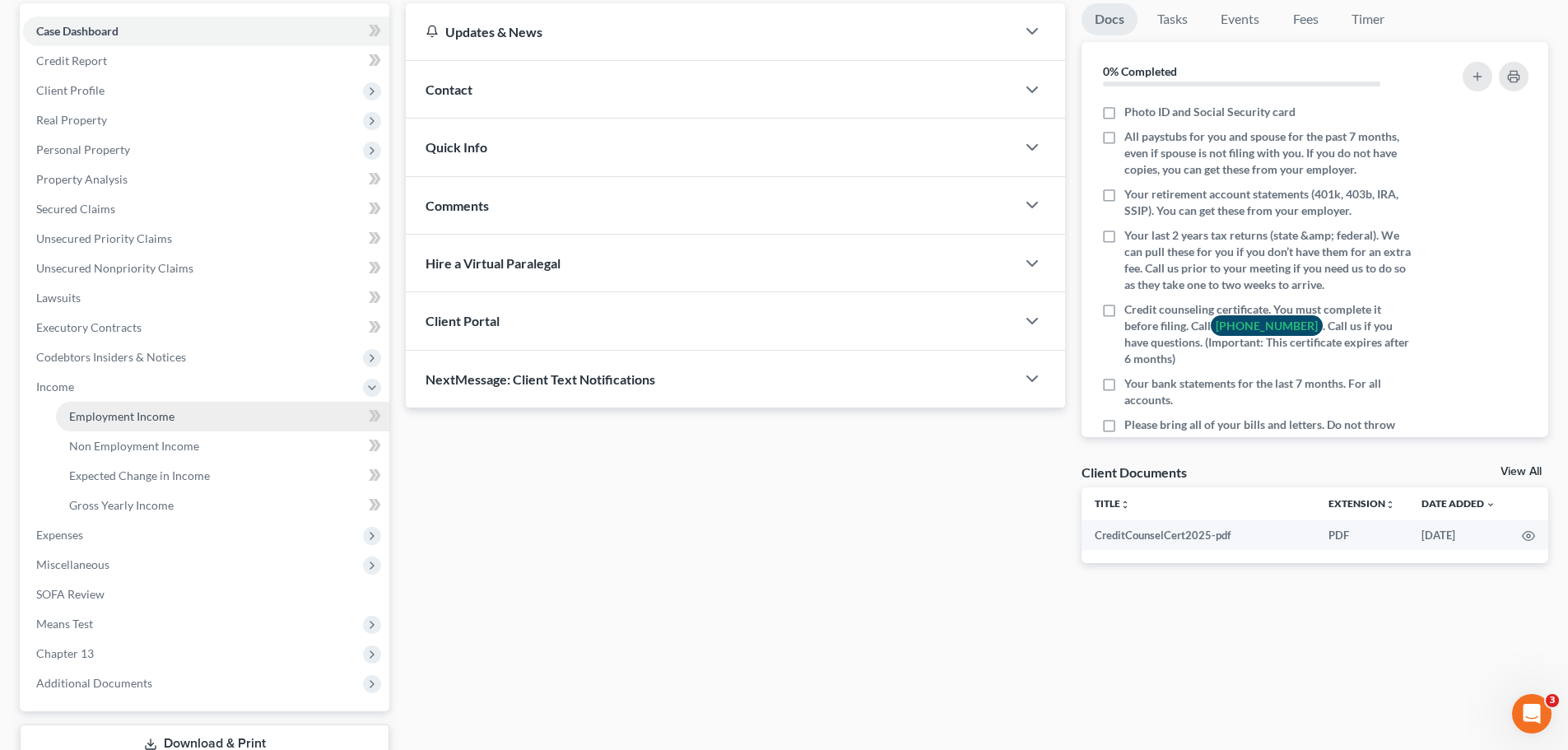
click at [117, 418] on span "Employment Income" at bounding box center [122, 416] width 105 height 14
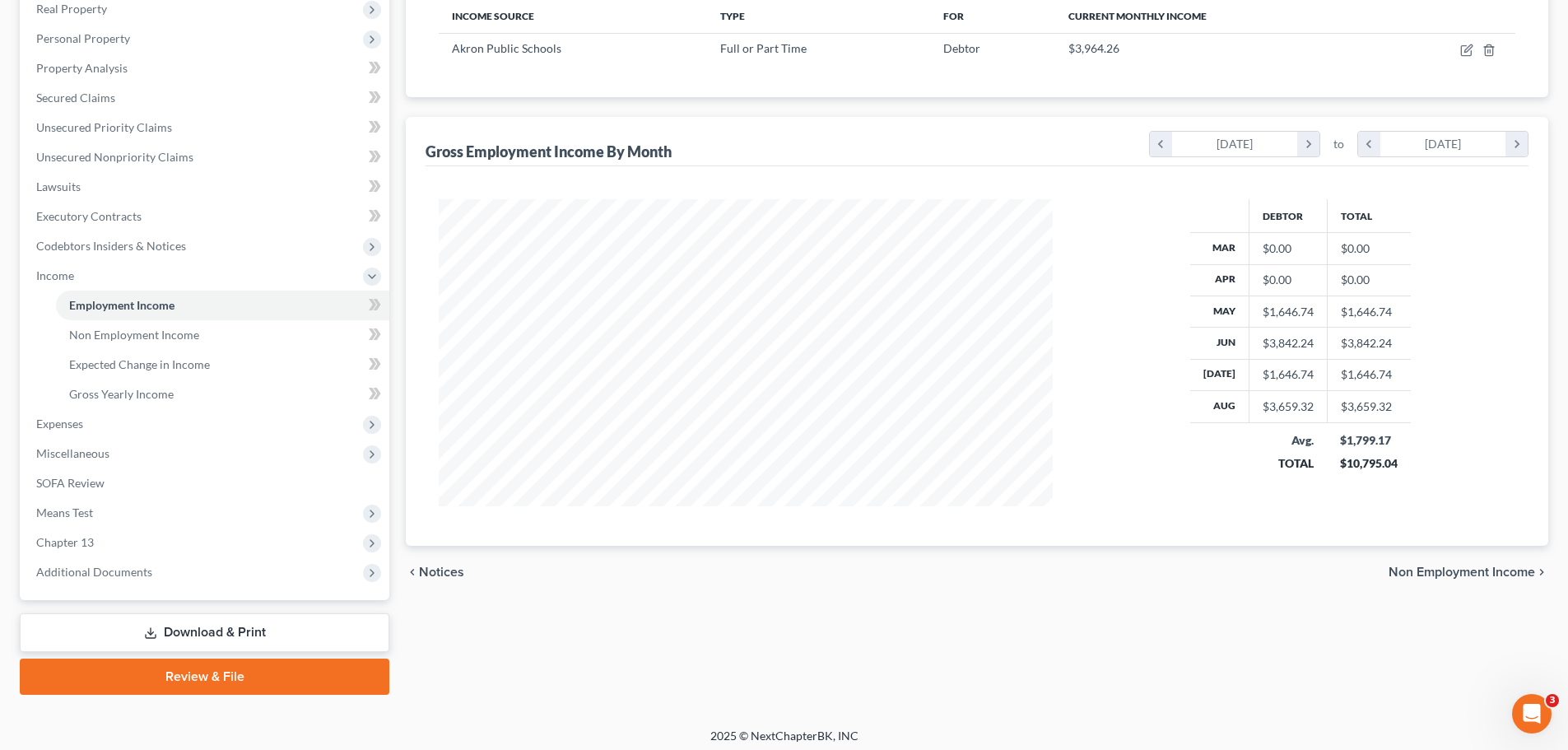
scroll to position [274, 0]
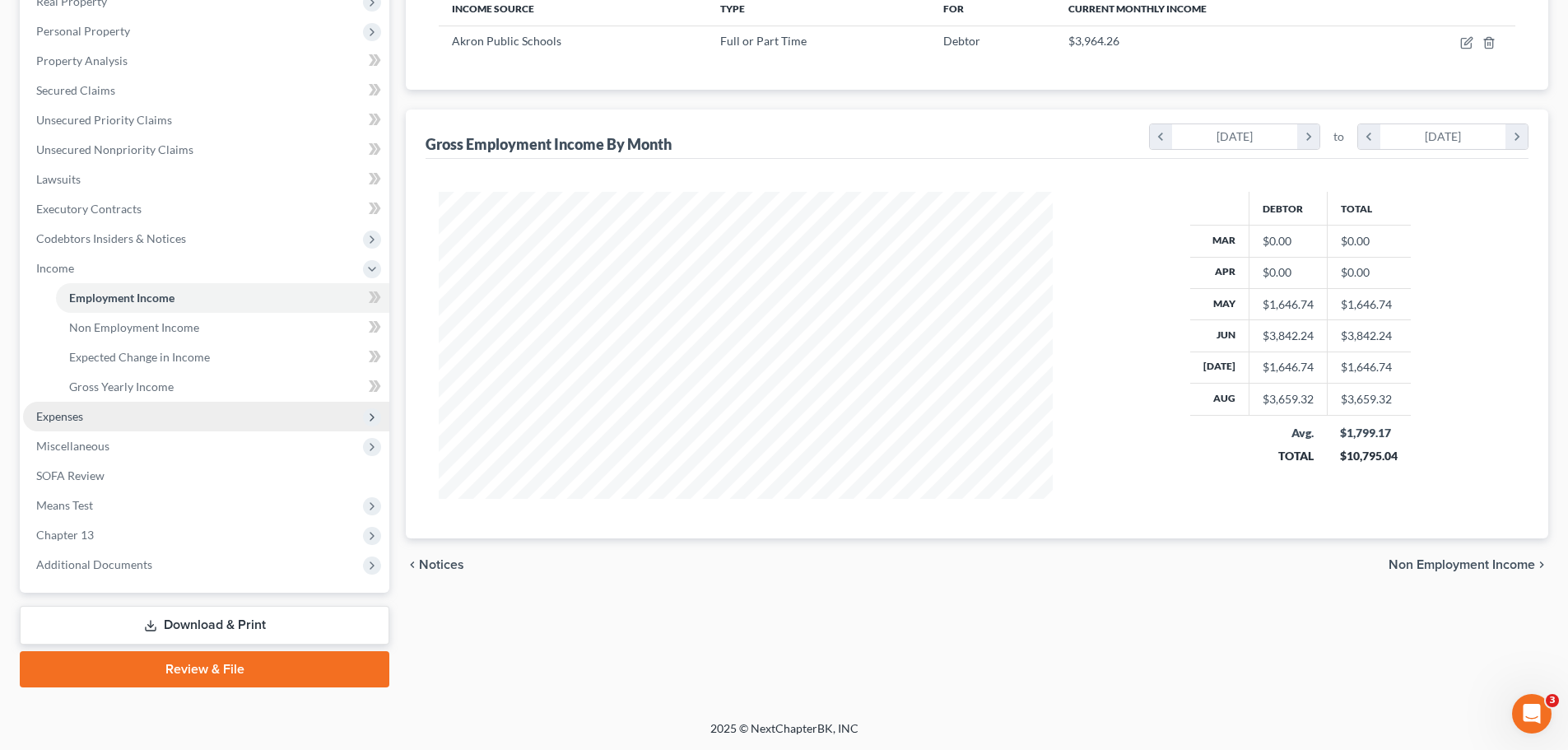
click at [135, 415] on span "Expenses" at bounding box center [207, 416] width 367 height 30
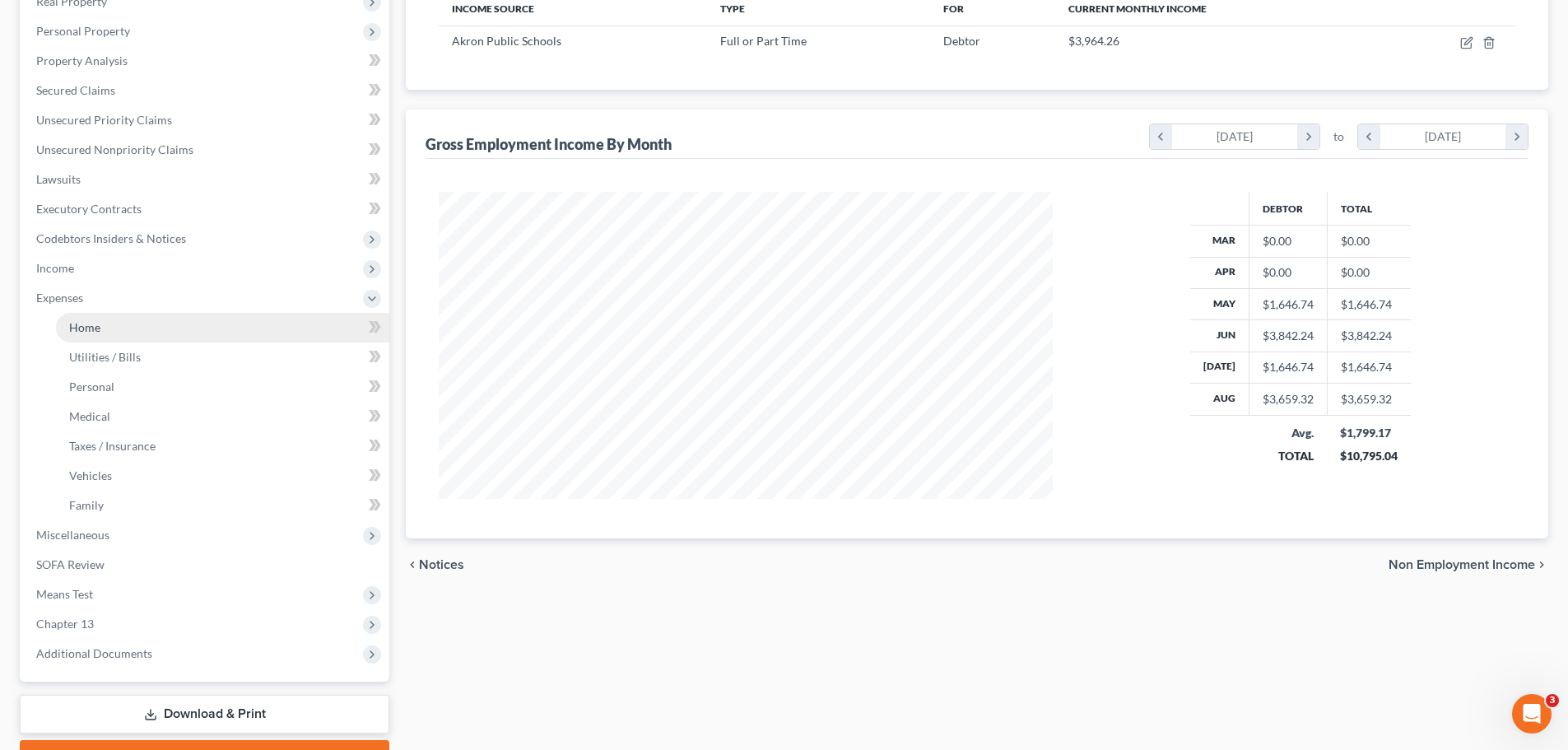
click at [112, 329] on link "Home" at bounding box center [222, 328] width 334 height 30
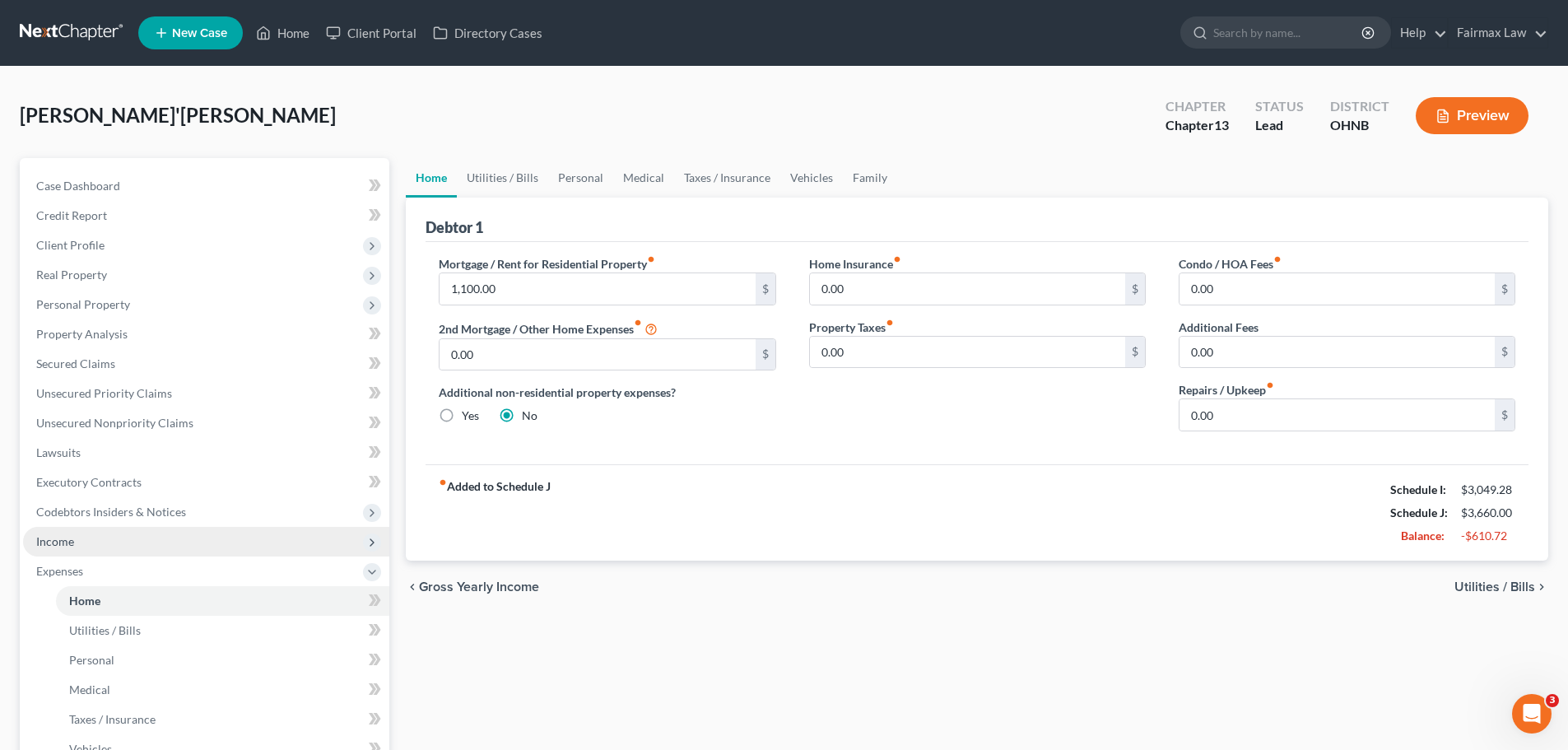
click at [71, 536] on span "Income" at bounding box center [56, 541] width 38 height 14
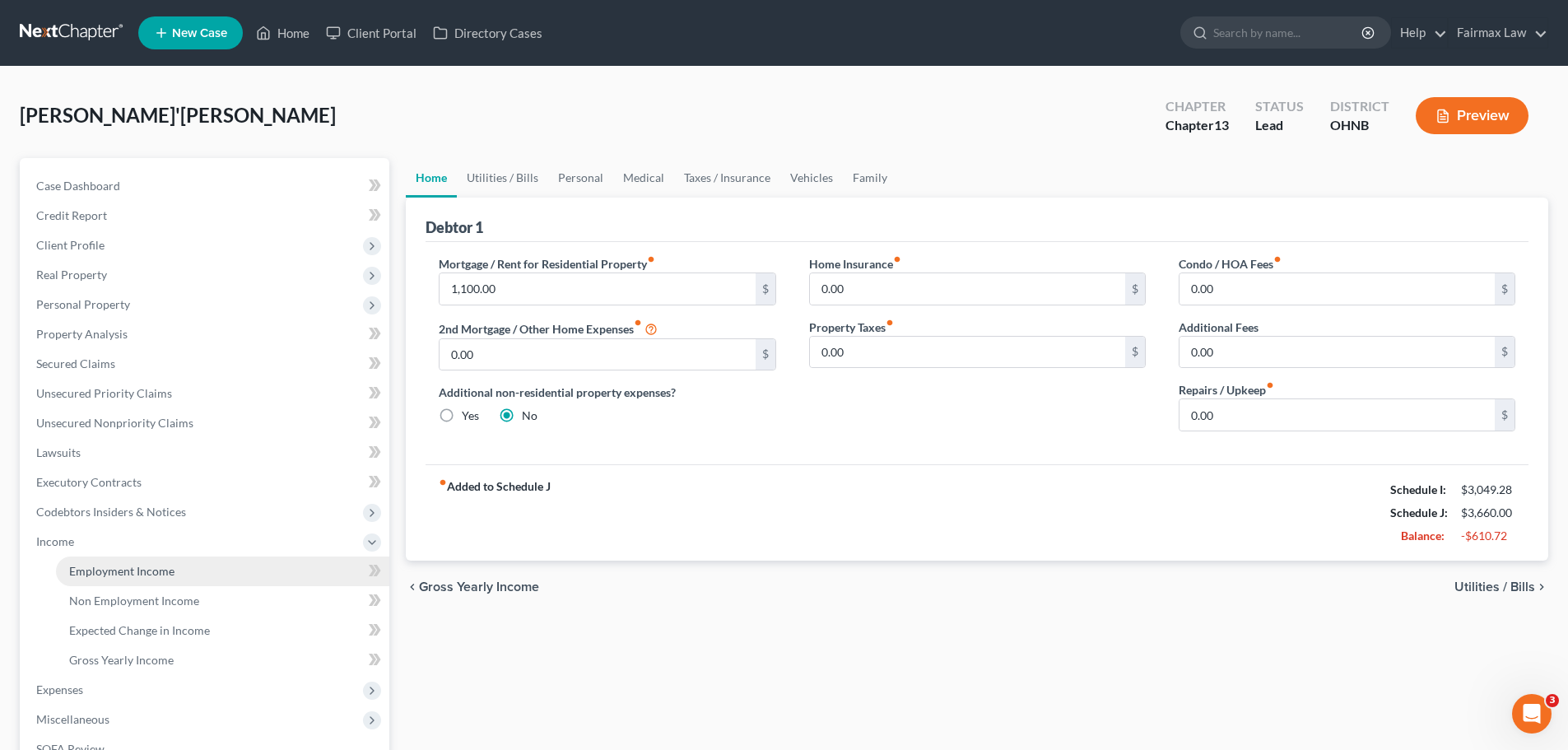
click at [108, 566] on span "Employment Income" at bounding box center [122, 571] width 105 height 14
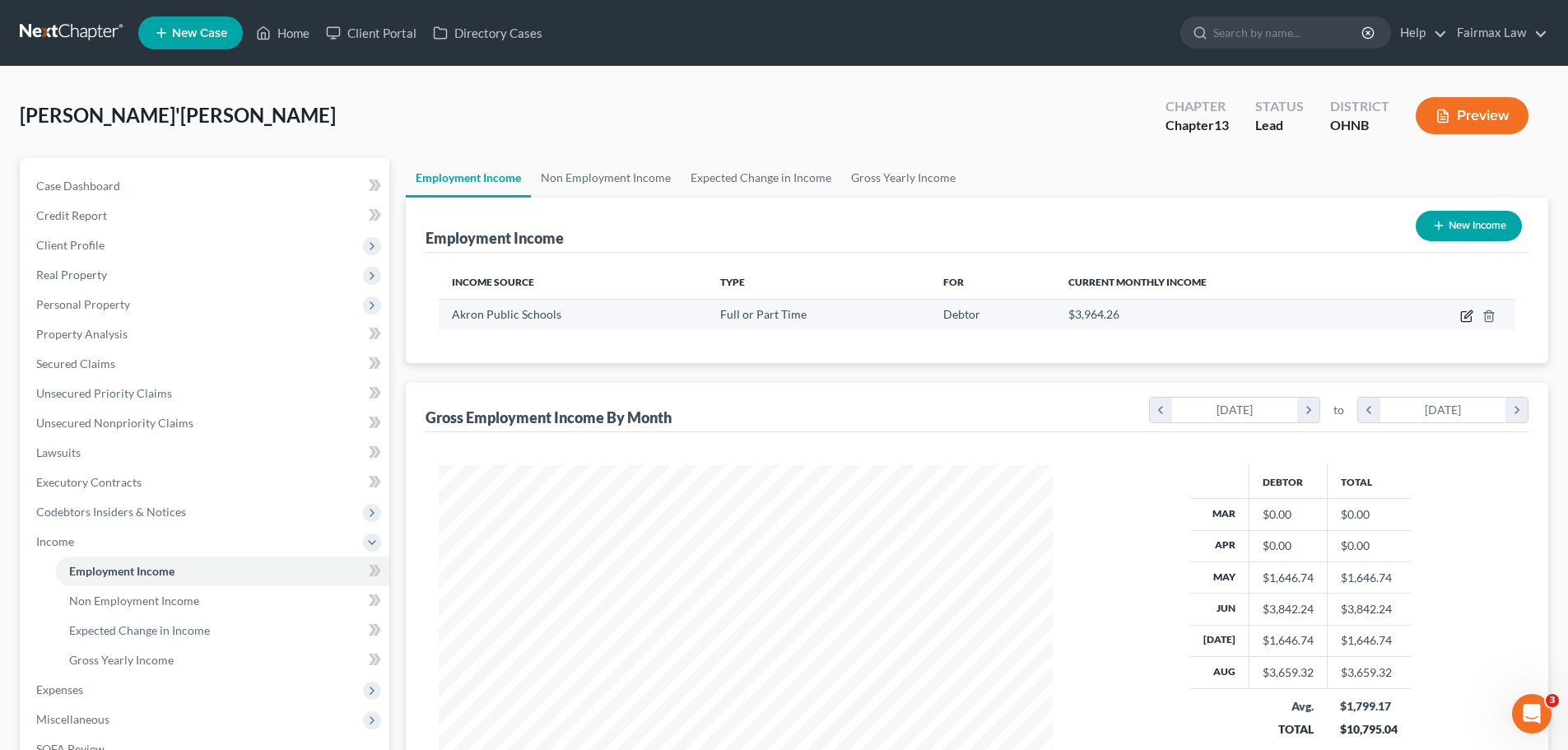
click at [1468, 321] on icon "button" at bounding box center [1466, 315] width 13 height 13
select select "0"
select select "36"
select select "2"
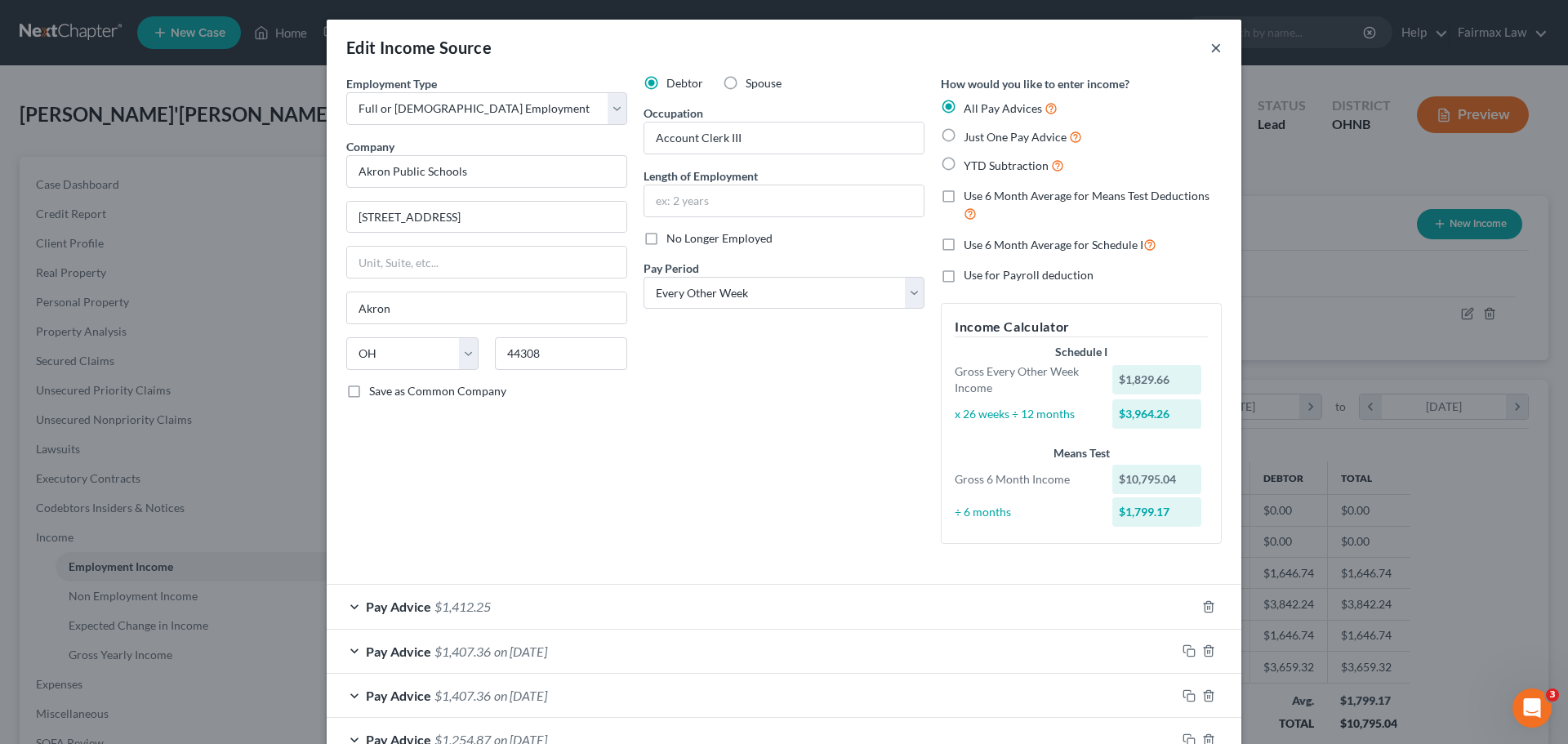
click at [1214, 47] on button "×" at bounding box center [1215, 47] width 11 height 20
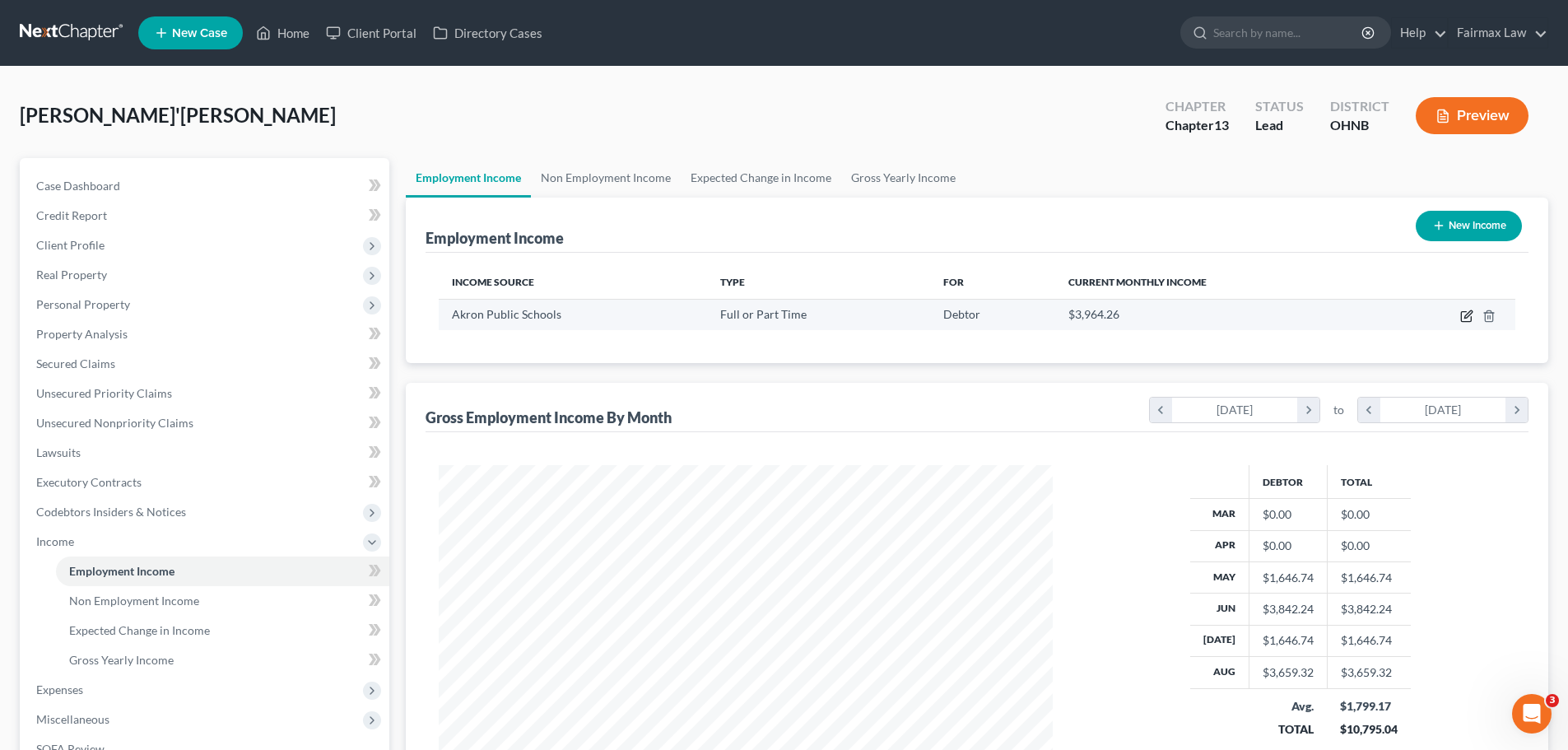
click at [1462, 316] on icon "button" at bounding box center [1465, 316] width 10 height 10
select select "0"
select select "36"
select select "2"
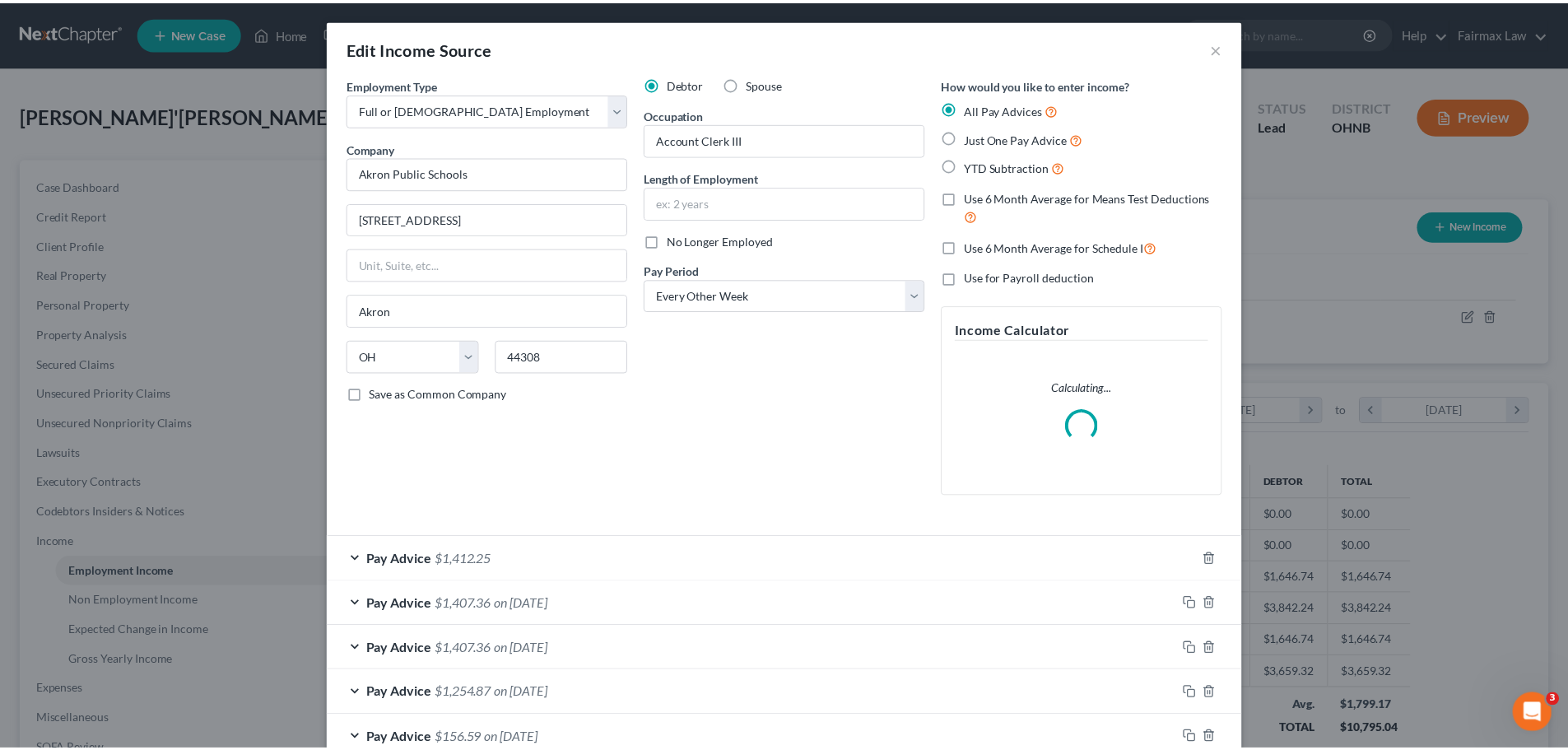
scroll to position [309, 652]
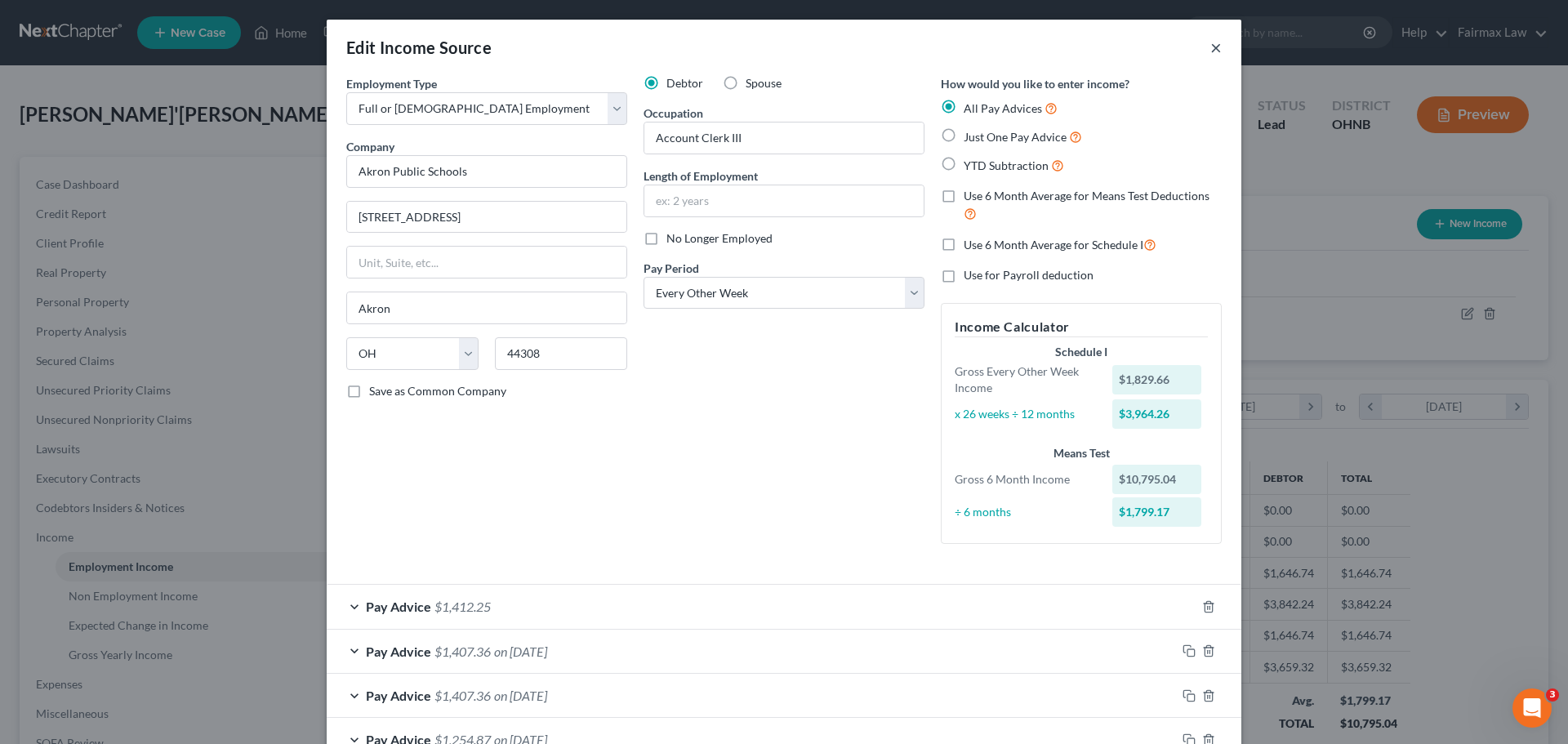
click at [1215, 47] on button "×" at bounding box center [1215, 47] width 11 height 20
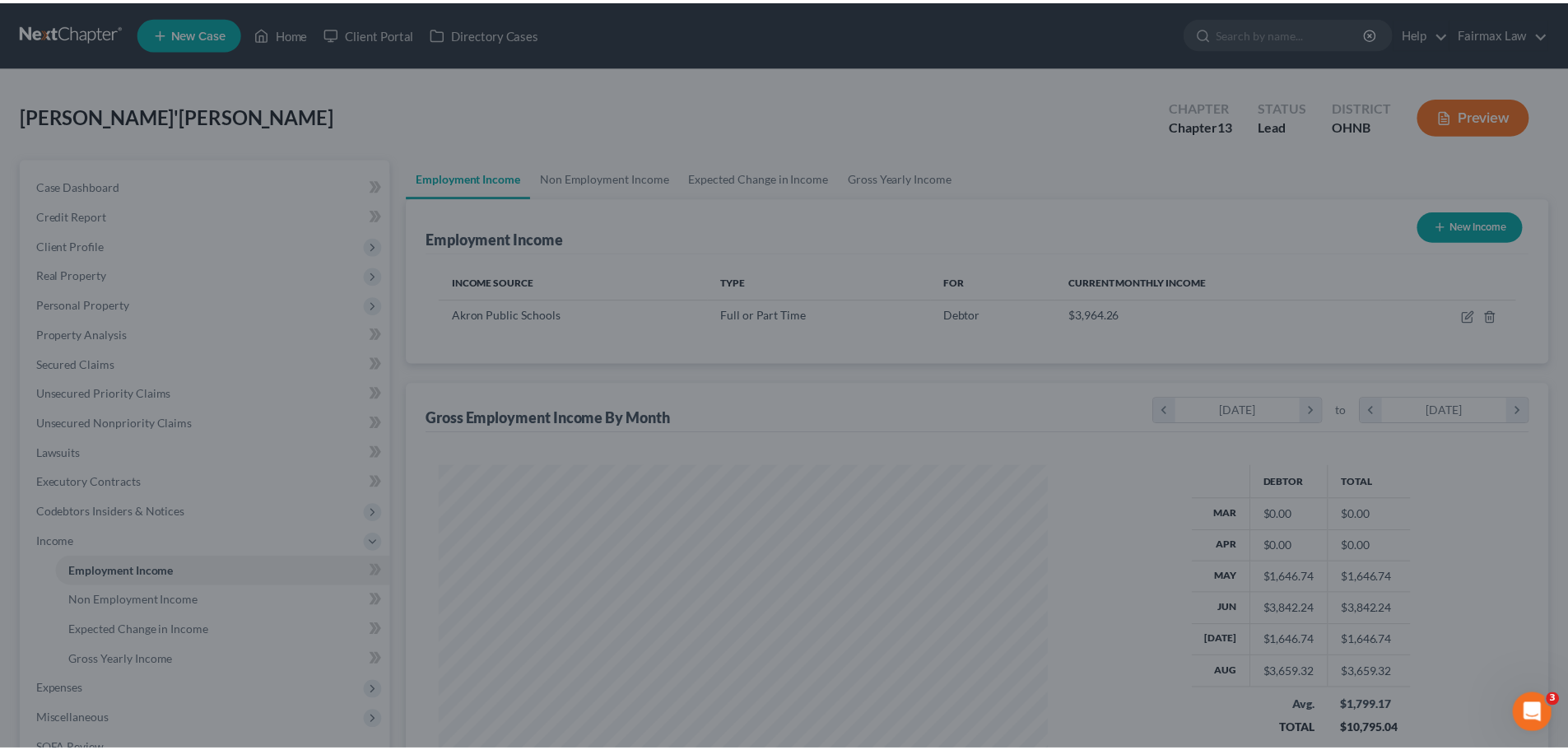
scroll to position [823091, 822407]
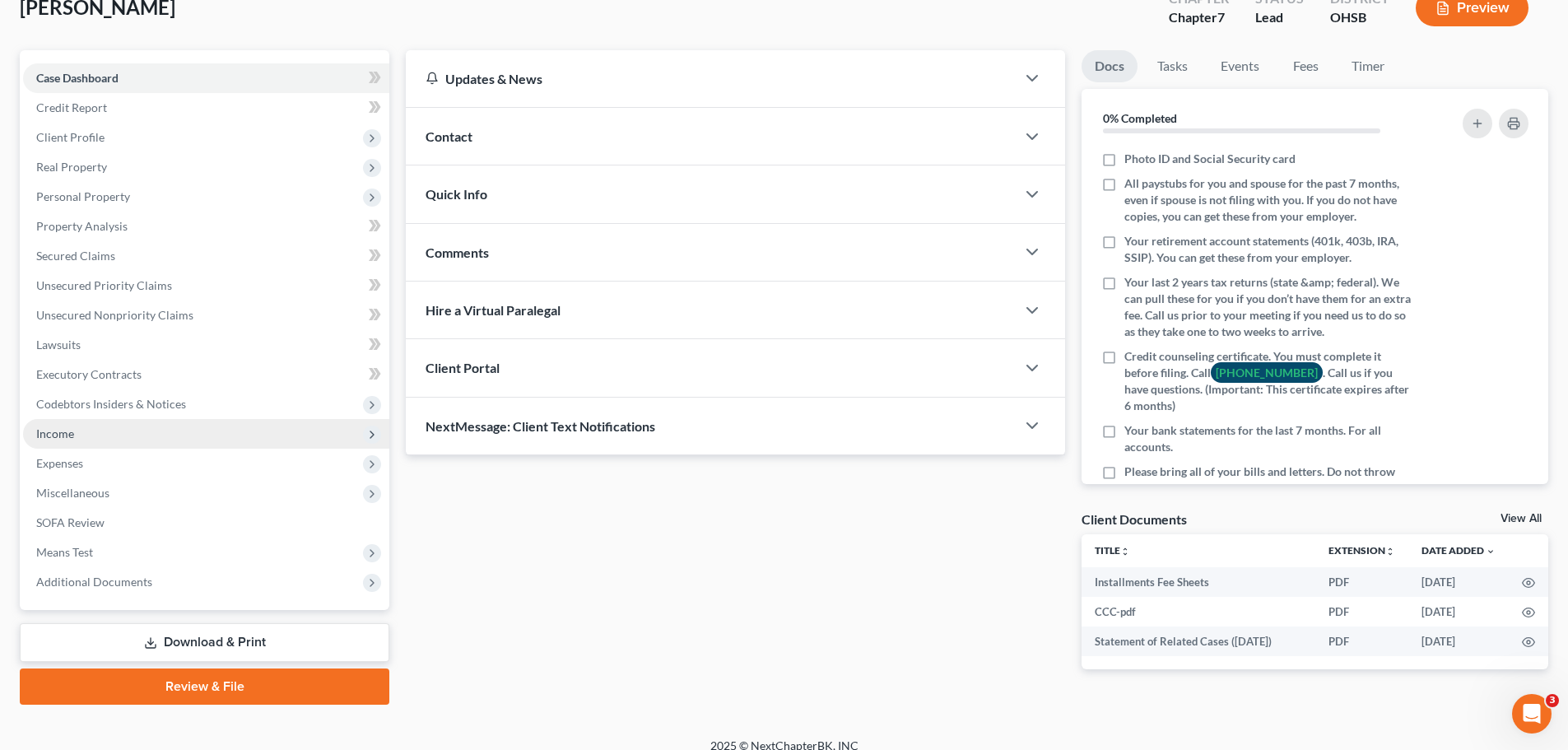
scroll to position [125, 0]
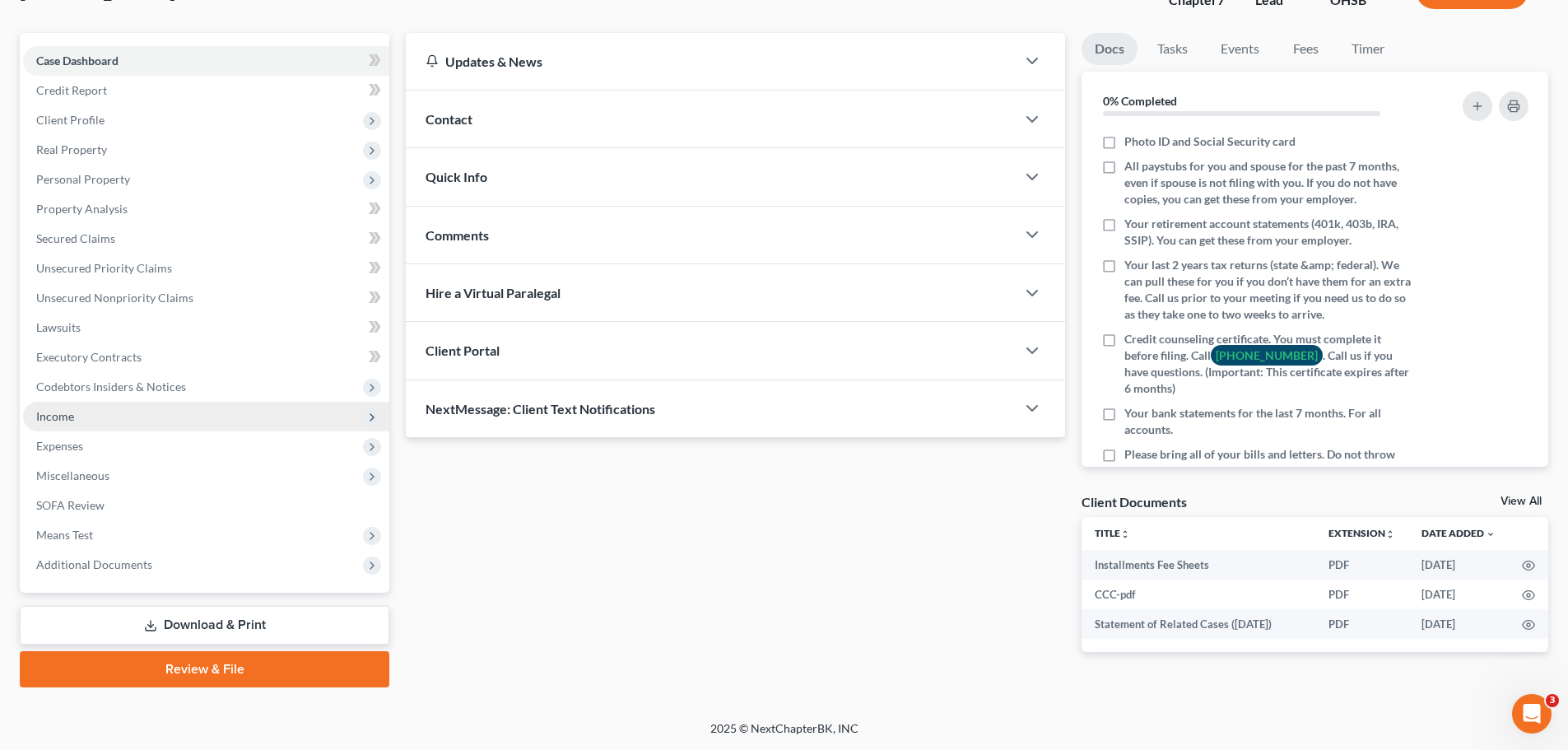
click at [83, 417] on span "Income" at bounding box center [207, 416] width 367 height 30
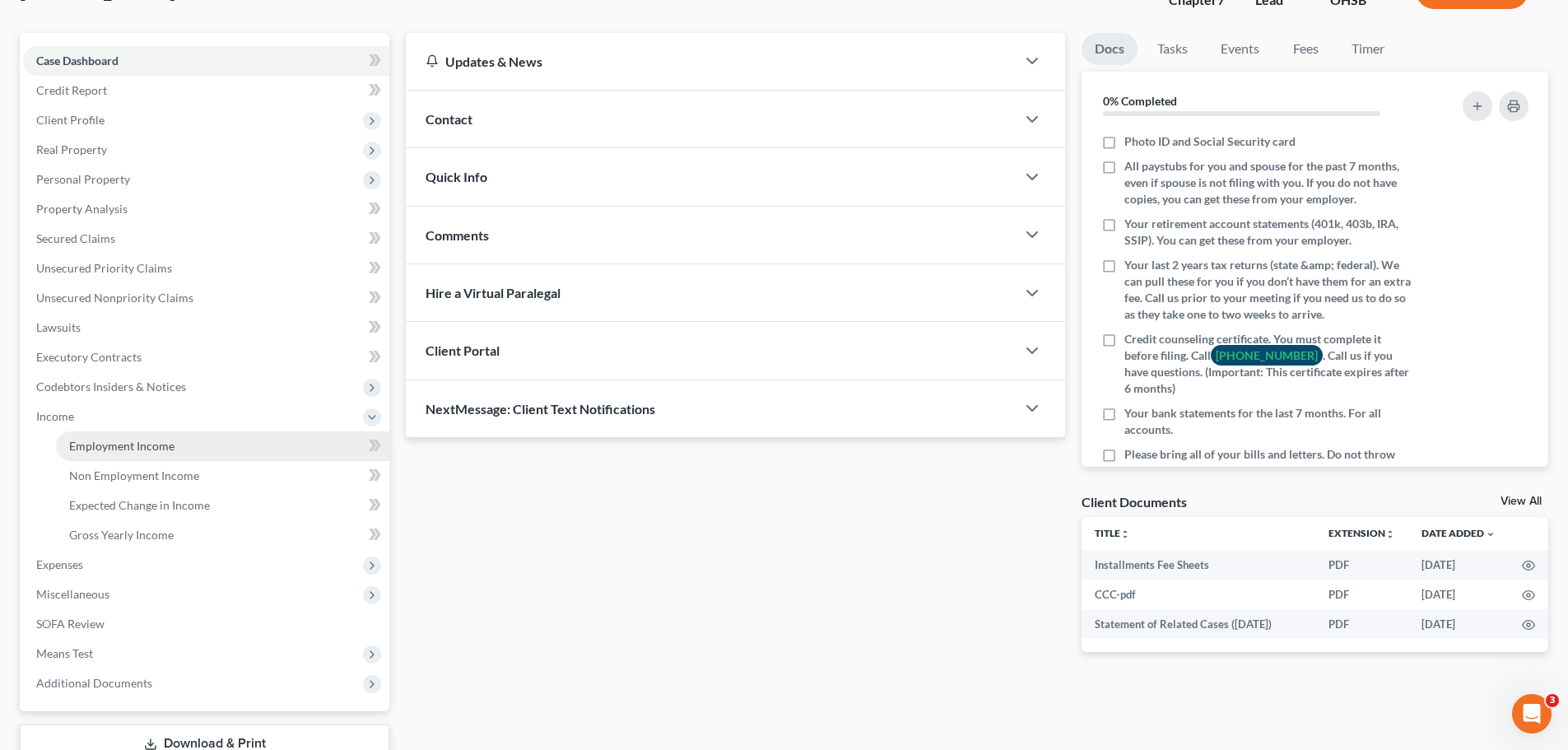
click at [167, 441] on span "Employment Income" at bounding box center [122, 446] width 105 height 14
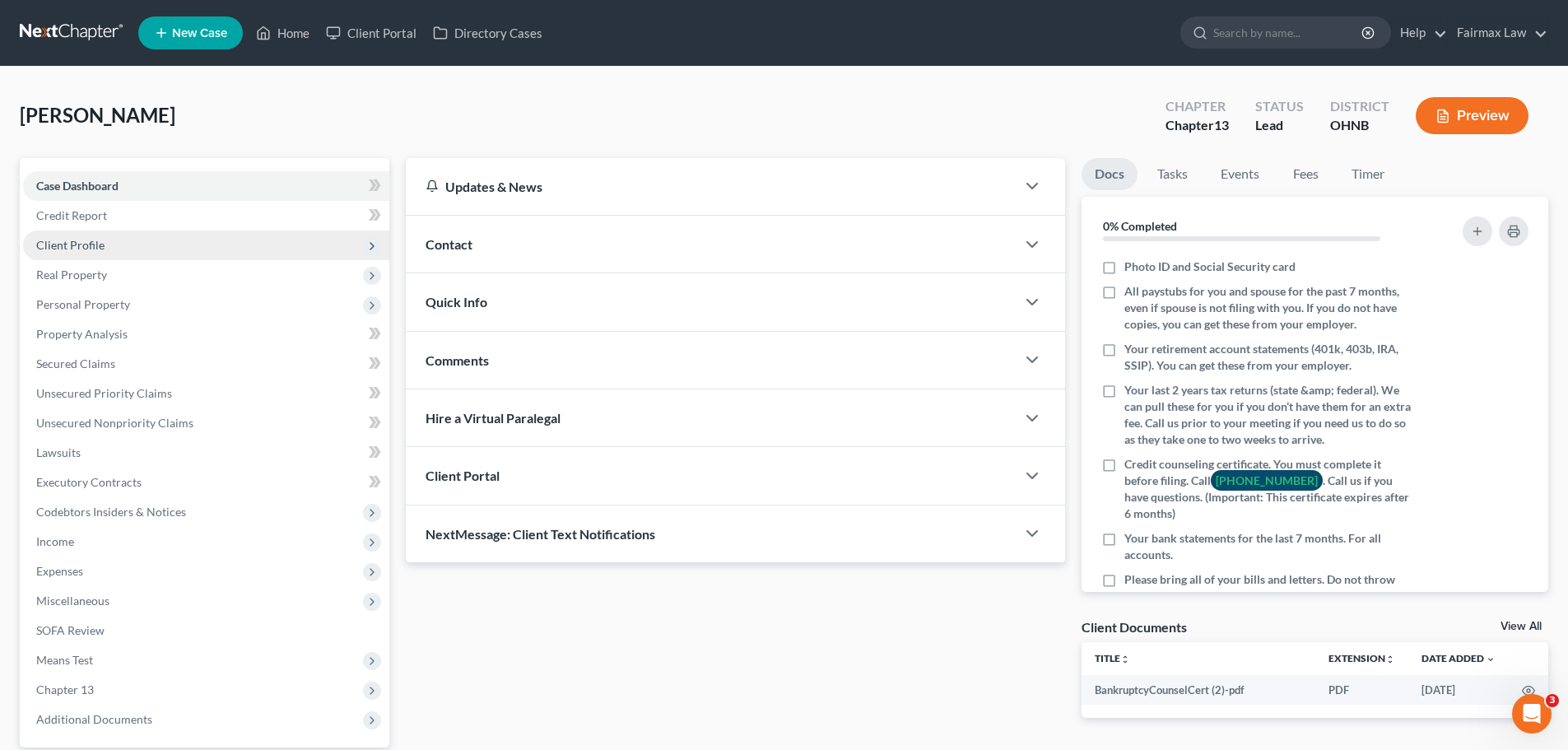
click at [117, 249] on span "Client Profile" at bounding box center [207, 245] width 367 height 30
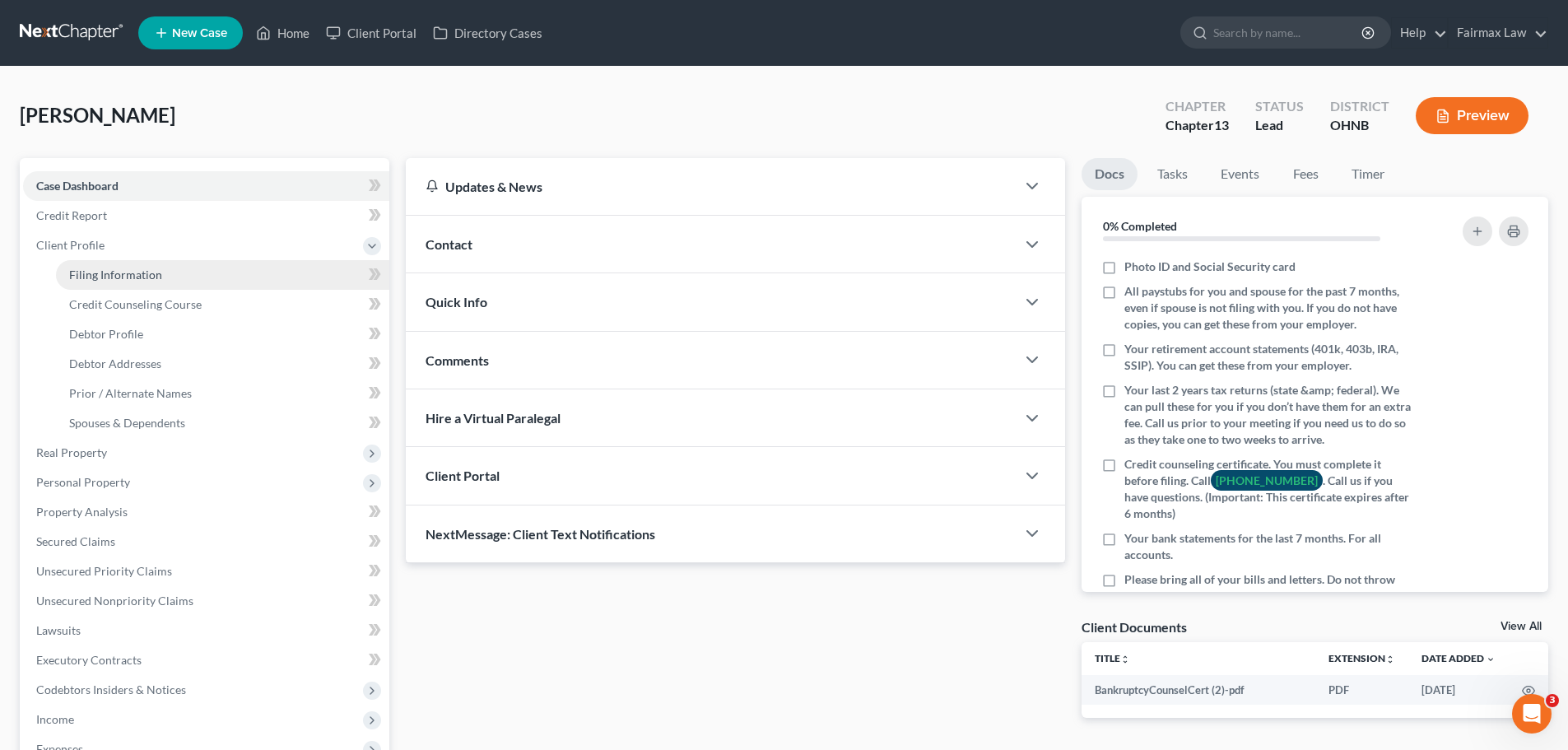
click at [129, 264] on link "Filing Information" at bounding box center [222, 275] width 334 height 30
select select "1"
select select "0"
select select "3"
select select "0"
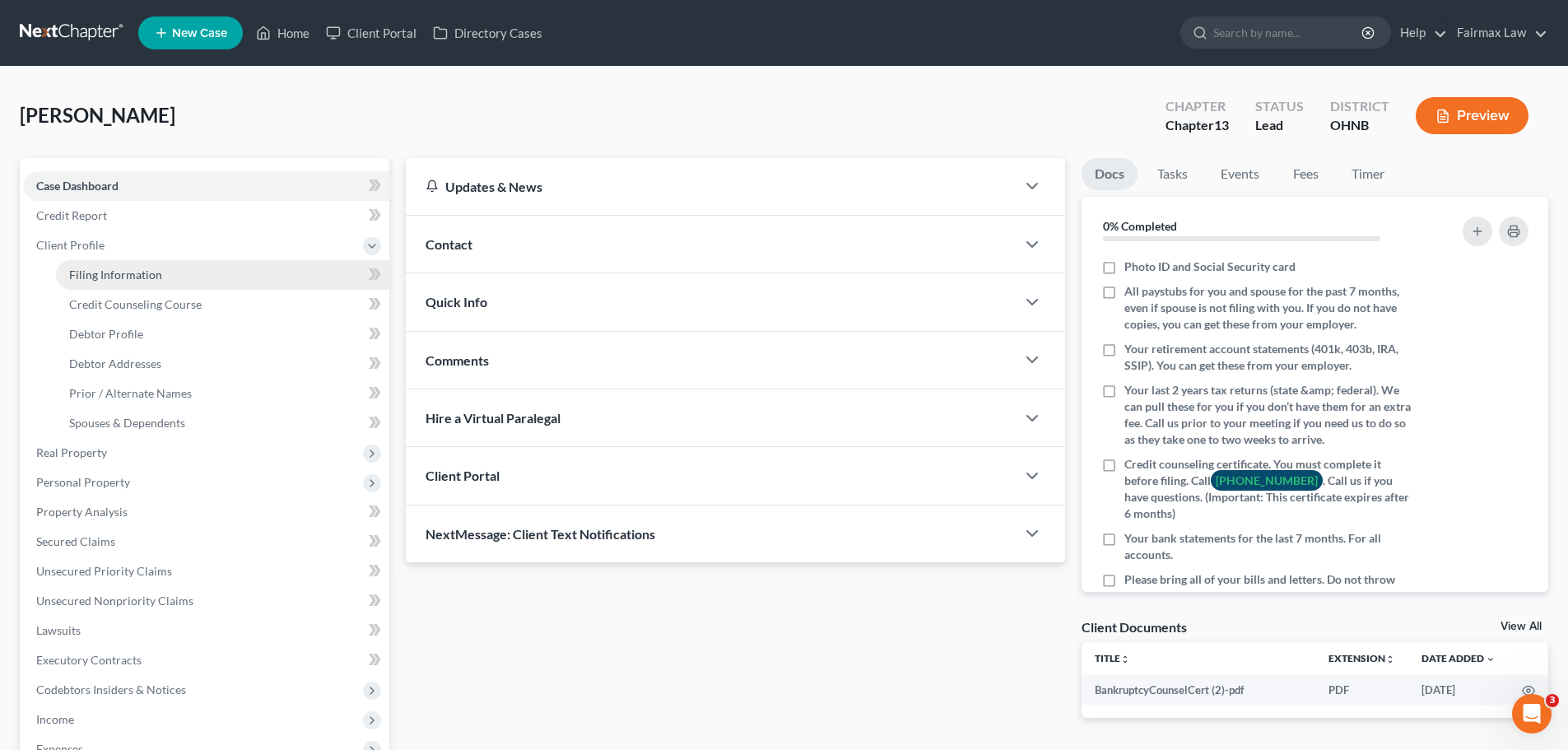
select select "36"
